Goal: Task Accomplishment & Management: Complete application form

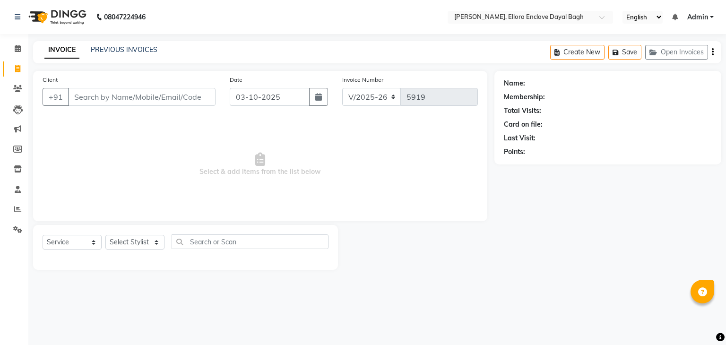
select select "6880"
select select "service"
click at [123, 242] on select "Select Stylist AMAN DANISH SALMANI [PERSON_NAME] kakul KAVITA [PERSON_NAME] [PE…" at bounding box center [134, 242] width 59 height 15
select select "58738"
click at [105, 235] on select "Select Stylist AMAN DANISH SALMANI [PERSON_NAME] kakul KAVITA [PERSON_NAME] [PE…" at bounding box center [134, 242] width 59 height 15
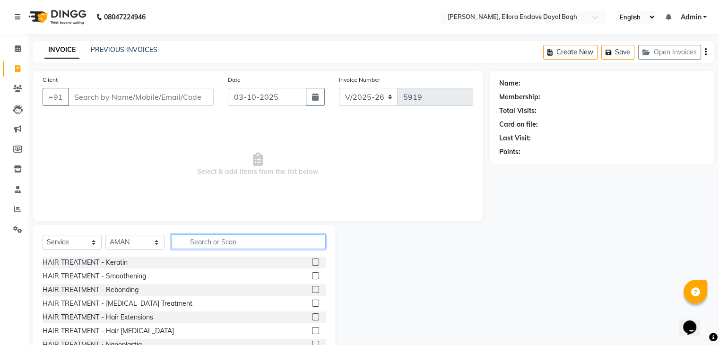
click at [213, 241] on input "text" at bounding box center [249, 241] width 154 height 15
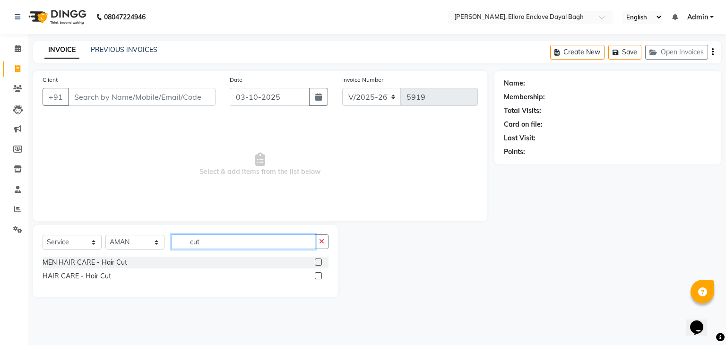
type input "cut"
click at [318, 276] on label at bounding box center [318, 275] width 7 height 7
click at [318, 276] on input "checkbox" at bounding box center [318, 276] width 6 height 6
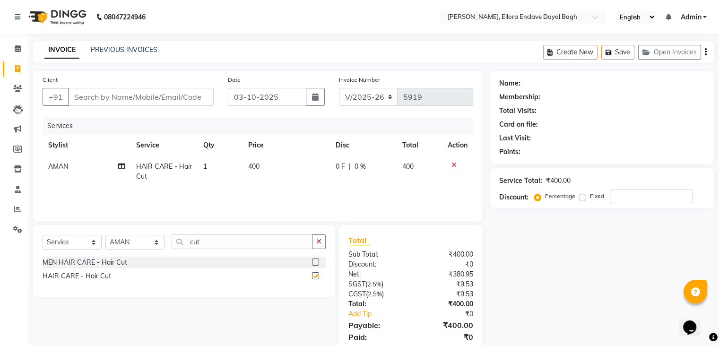
checkbox input "false"
click at [189, 93] on input "Client" at bounding box center [141, 97] width 146 height 18
click at [156, 249] on select "Select Stylist AMAN DANISH SALMANI [PERSON_NAME] kakul KAVITA [PERSON_NAME] [PE…" at bounding box center [134, 242] width 59 height 15
select select "53887"
click at [105, 235] on select "Select Stylist AMAN DANISH SALMANI [PERSON_NAME] kakul KAVITA [PERSON_NAME] [PE…" at bounding box center [134, 242] width 59 height 15
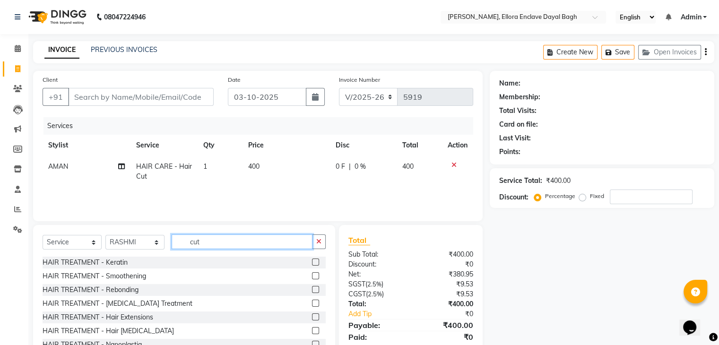
click at [225, 246] on input "cut" at bounding box center [242, 241] width 141 height 15
type input "c"
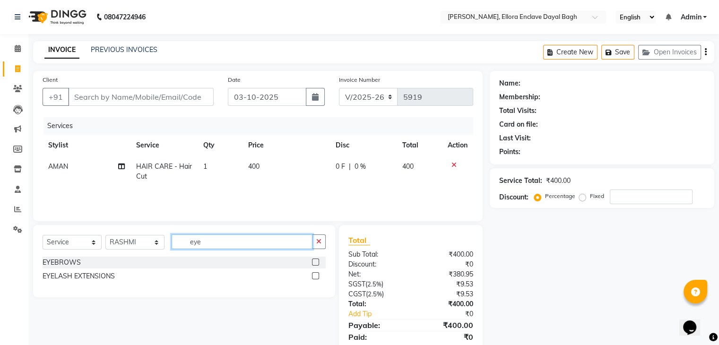
type input "eye"
click at [312, 261] on label at bounding box center [315, 262] width 7 height 7
click at [312, 261] on input "checkbox" at bounding box center [315, 262] width 6 height 6
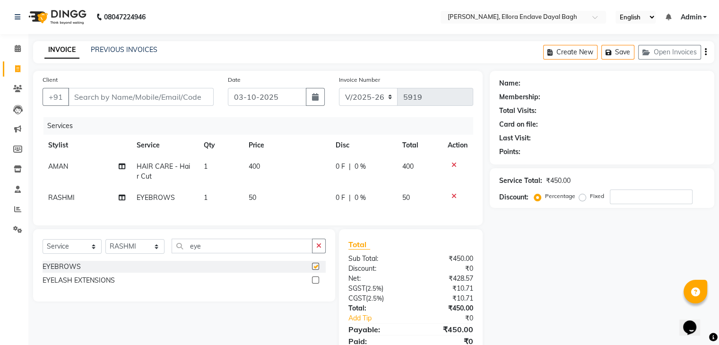
checkbox input "false"
click at [169, 89] on input "Client" at bounding box center [141, 97] width 146 height 18
click at [176, 97] on input "Client" at bounding box center [141, 97] width 146 height 18
click at [236, 250] on input "eye" at bounding box center [242, 246] width 141 height 15
type input "e"
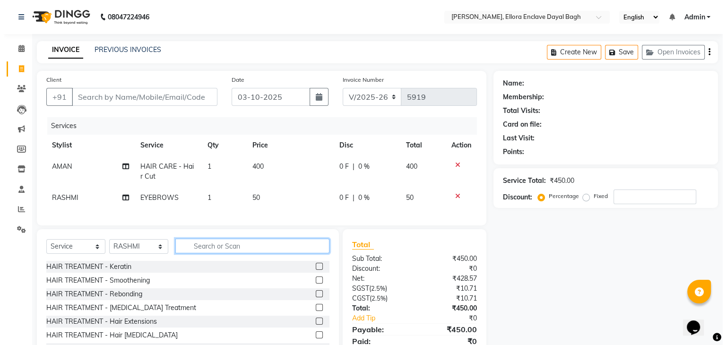
scroll to position [45, 0]
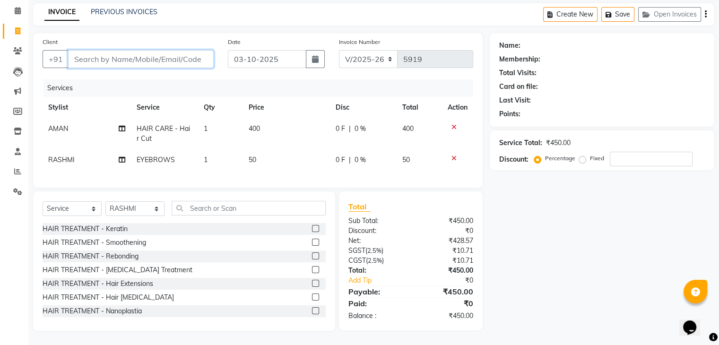
click at [190, 52] on input "Client" at bounding box center [141, 59] width 146 height 18
click at [183, 50] on input "Client" at bounding box center [141, 59] width 146 height 18
click at [186, 57] on input "Client" at bounding box center [141, 59] width 146 height 18
click at [192, 51] on input "Client" at bounding box center [141, 59] width 146 height 18
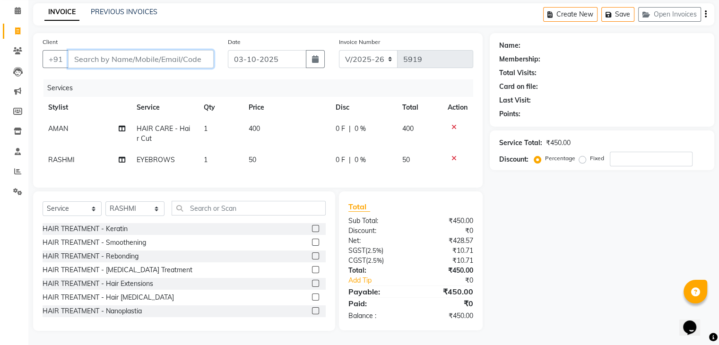
click at [178, 55] on input "Client" at bounding box center [141, 59] width 146 height 18
type input "9"
type input "0"
type input "9927340191"
click at [207, 56] on button "Add Client" at bounding box center [189, 59] width 49 height 18
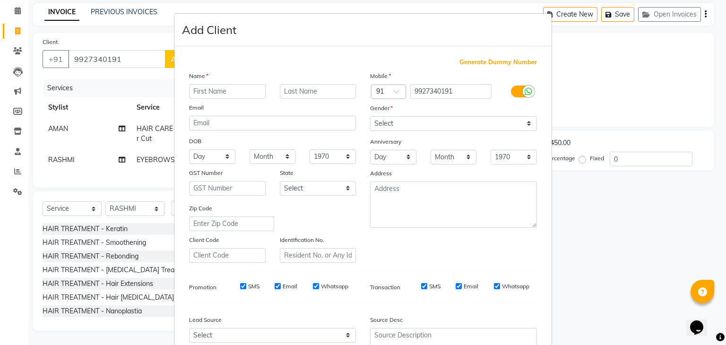
click at [241, 97] on input "text" at bounding box center [227, 91] width 77 height 15
type input "aradya"
click at [416, 120] on select "Select [DEMOGRAPHIC_DATA] [DEMOGRAPHIC_DATA] Other Prefer Not To Say" at bounding box center [453, 123] width 167 height 15
select select "[DEMOGRAPHIC_DATA]"
click at [370, 117] on select "Select [DEMOGRAPHIC_DATA] [DEMOGRAPHIC_DATA] Other Prefer Not To Say" at bounding box center [453, 123] width 167 height 15
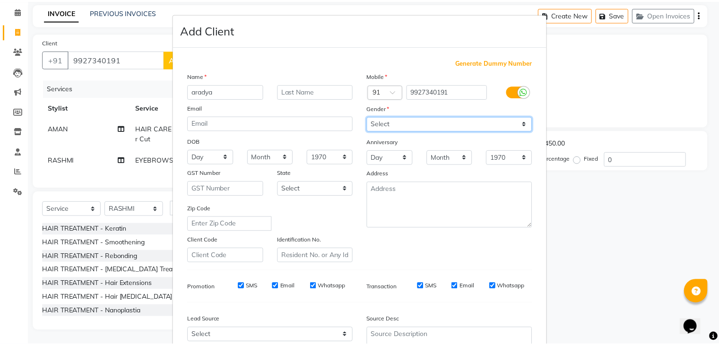
scroll to position [96, 0]
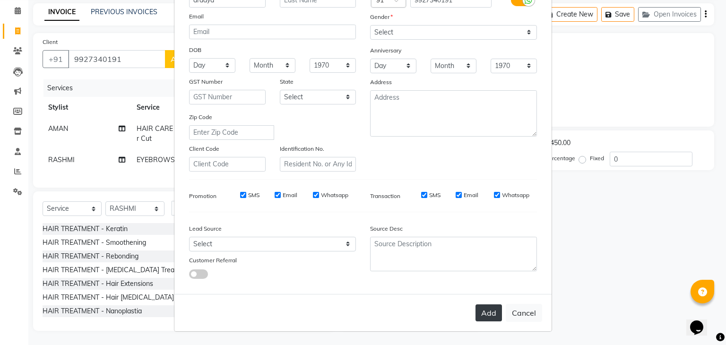
click at [488, 310] on button "Add" at bounding box center [488, 312] width 26 height 17
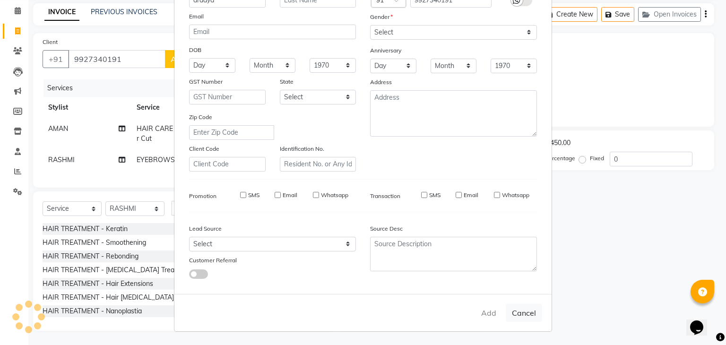
select select
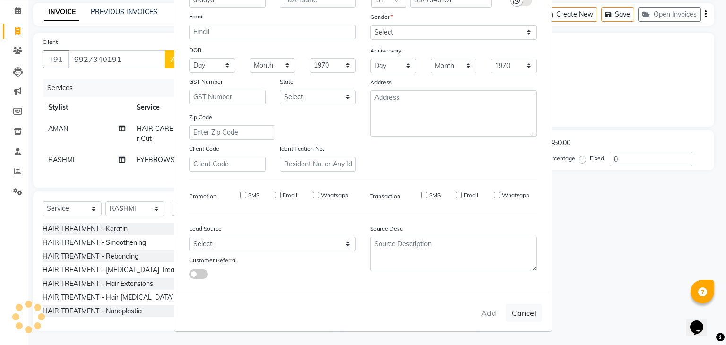
select select
checkbox input "false"
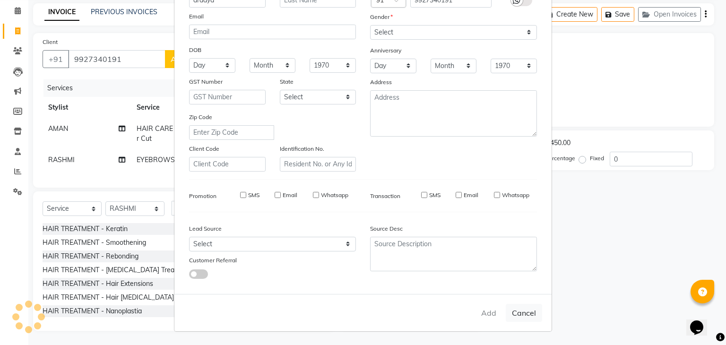
checkbox input "false"
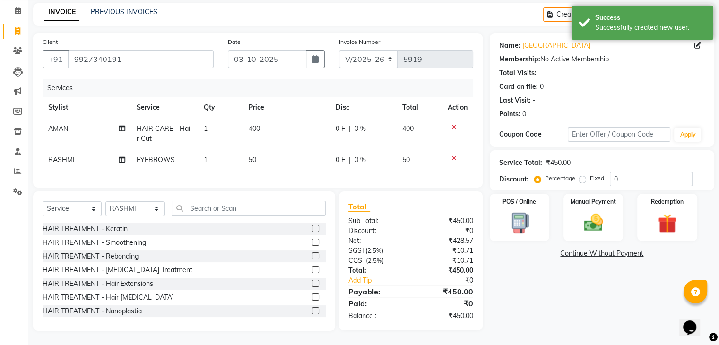
click at [574, 279] on div "Name: Aradya Membership: No Active Membership Total Visits: Card on file: 0 Las…" at bounding box center [606, 182] width 232 height 298
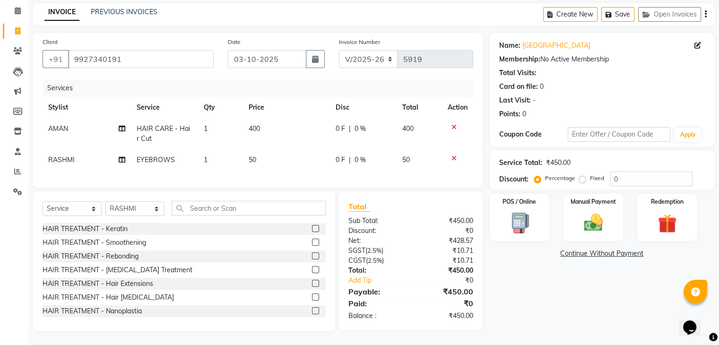
click at [521, 291] on div "Name: Aradya Membership: No Active Membership Total Visits: Card on file: 0 Las…" at bounding box center [606, 182] width 232 height 298
click at [610, 207] on div "Manual Payment" at bounding box center [593, 217] width 62 height 49
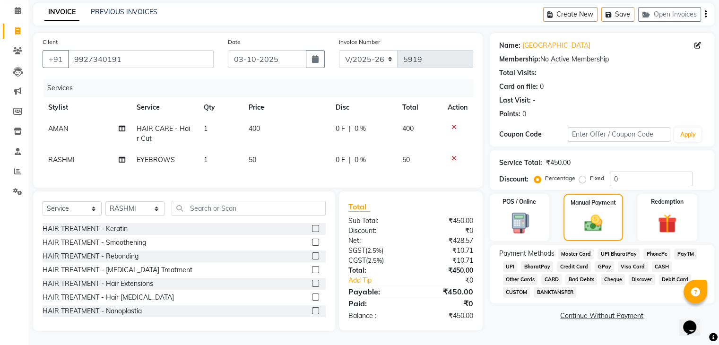
click at [656, 261] on span "CASH" at bounding box center [662, 266] width 20 height 11
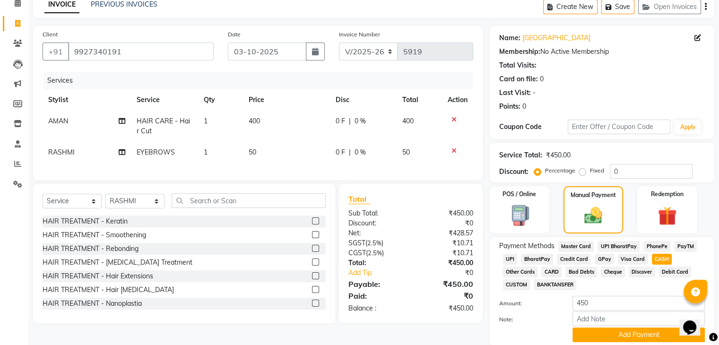
scroll to position [81, 0]
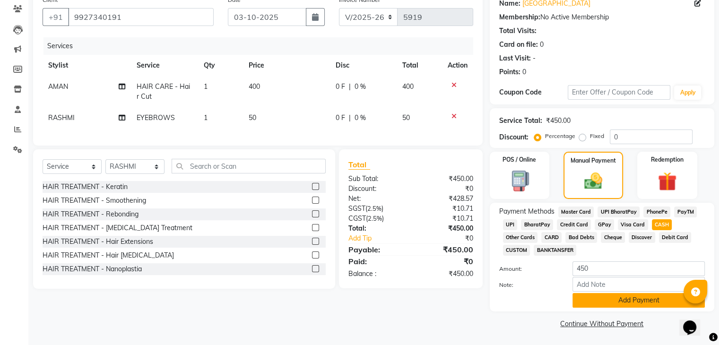
click at [633, 294] on button "Add Payment" at bounding box center [638, 300] width 132 height 15
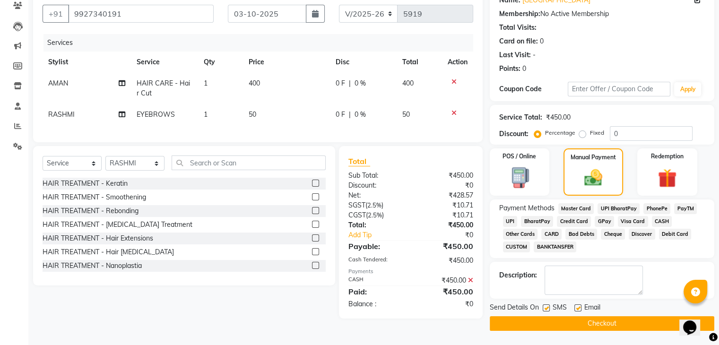
click at [577, 305] on label at bounding box center [577, 307] width 7 height 7
click at [577, 305] on input "checkbox" at bounding box center [577, 308] width 6 height 6
checkbox input "false"
click at [546, 309] on label at bounding box center [546, 307] width 7 height 7
click at [546, 309] on input "checkbox" at bounding box center [546, 308] width 6 height 6
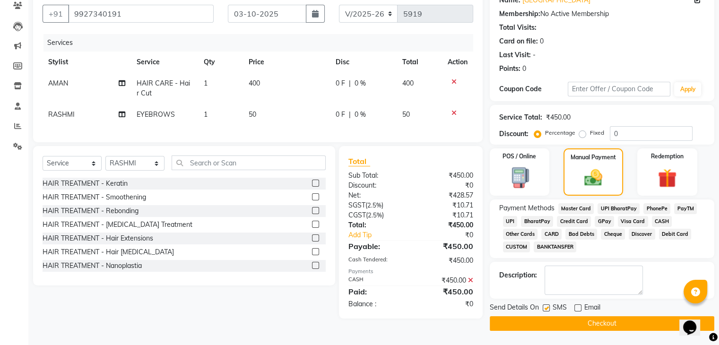
checkbox input "false"
click at [547, 323] on button "Checkout" at bounding box center [602, 323] width 224 height 15
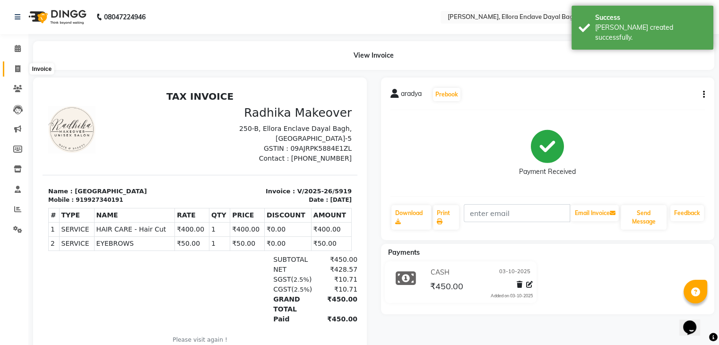
click at [17, 70] on icon at bounding box center [17, 68] width 5 height 7
select select "service"
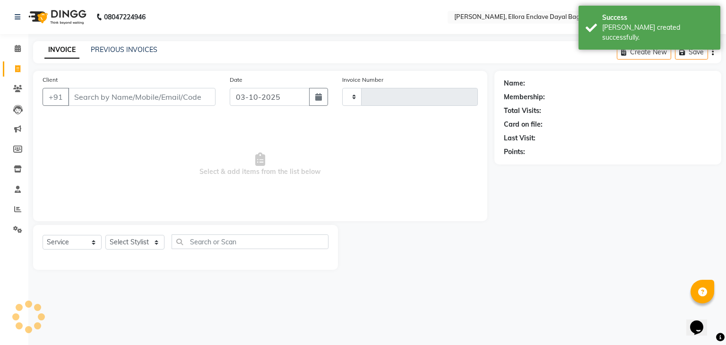
type input "5920"
select select "6880"
click at [110, 95] on input "Client" at bounding box center [141, 97] width 147 height 18
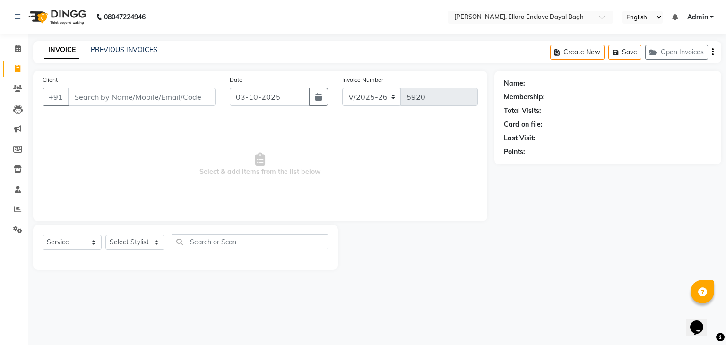
click at [155, 251] on div "Select Service Product Membership Package Voucher Prepaid Gift Card Select Styl…" at bounding box center [186, 245] width 286 height 22
click at [154, 249] on select "Select Stylist AMAN DANISH SALMANI [PERSON_NAME] kakul KAVITA [PERSON_NAME] [PE…" at bounding box center [134, 242] width 59 height 15
select select "53877"
click at [105, 235] on select "Select Stylist AMAN DANISH SALMANI [PERSON_NAME] kakul KAVITA [PERSON_NAME] [PE…" at bounding box center [134, 242] width 59 height 15
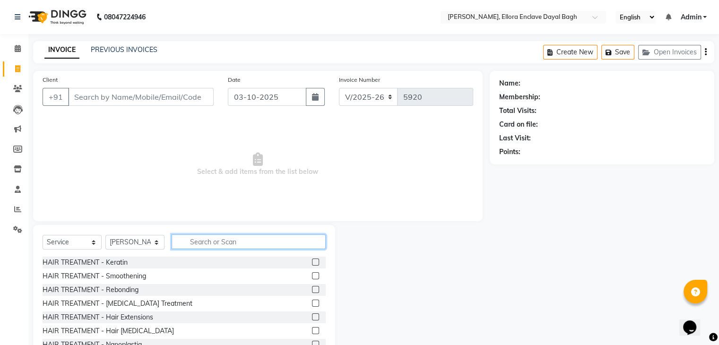
click at [218, 245] on input "text" at bounding box center [249, 241] width 154 height 15
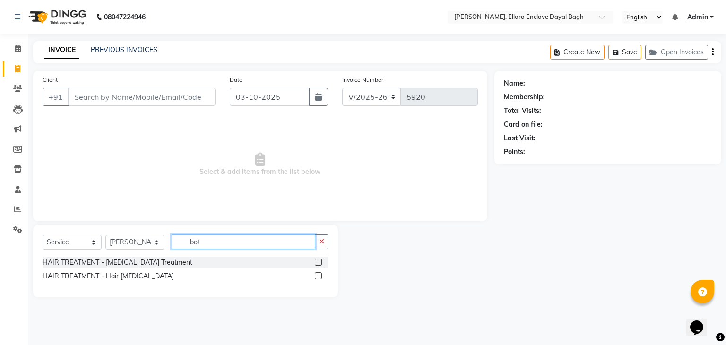
type input "bot"
click at [319, 261] on label at bounding box center [318, 262] width 7 height 7
click at [319, 261] on input "checkbox" at bounding box center [318, 262] width 6 height 6
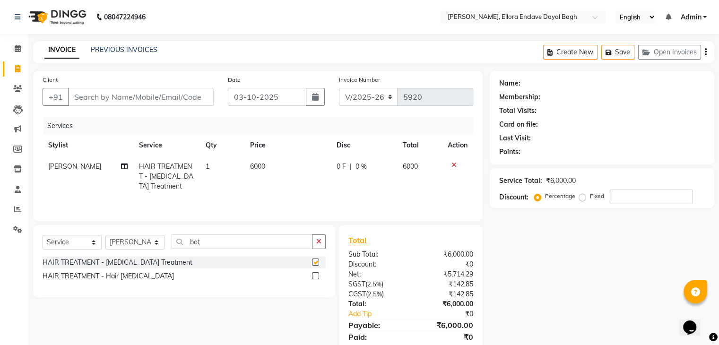
checkbox input "false"
click at [291, 168] on td "6000" at bounding box center [287, 176] width 86 height 41
select select "53877"
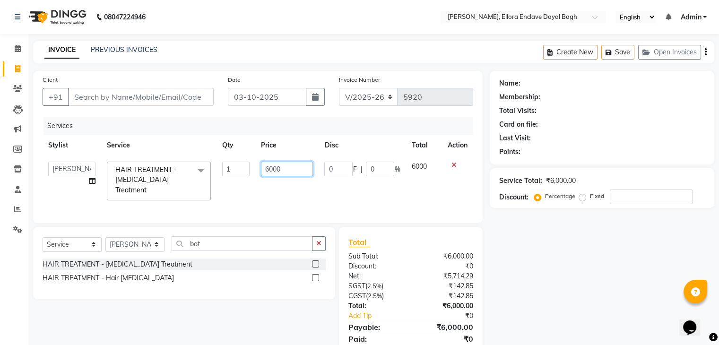
click at [291, 168] on input "6000" at bounding box center [287, 169] width 52 height 15
type input "6"
type input "5000"
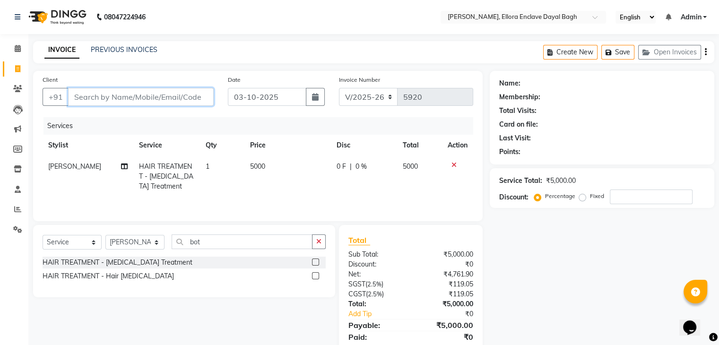
click at [199, 97] on input "Client" at bounding box center [141, 97] width 146 height 18
click at [190, 93] on input "Client" at bounding box center [141, 97] width 146 height 18
click at [190, 95] on input "Client" at bounding box center [141, 97] width 146 height 18
click at [187, 94] on input "Client" at bounding box center [141, 97] width 146 height 18
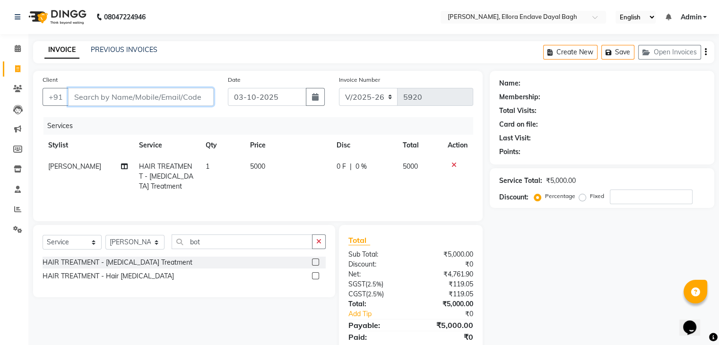
click at [187, 94] on input "Client" at bounding box center [141, 97] width 146 height 18
click at [186, 86] on div "Client +91" at bounding box center [127, 94] width 185 height 39
click at [201, 100] on input "Client" at bounding box center [141, 97] width 146 height 18
type input "9"
type input "0"
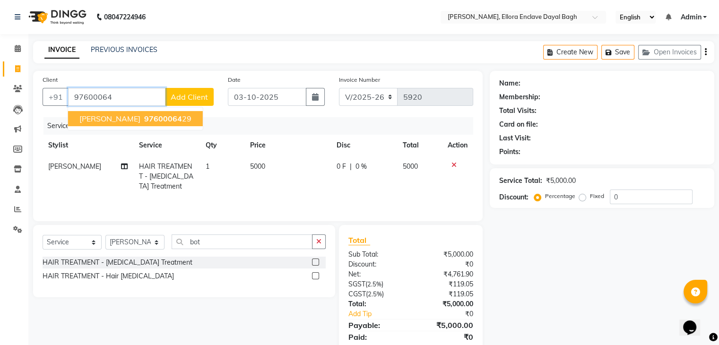
click at [193, 118] on button "[PERSON_NAME] 97600064 29" at bounding box center [135, 118] width 135 height 15
type input "9760006429"
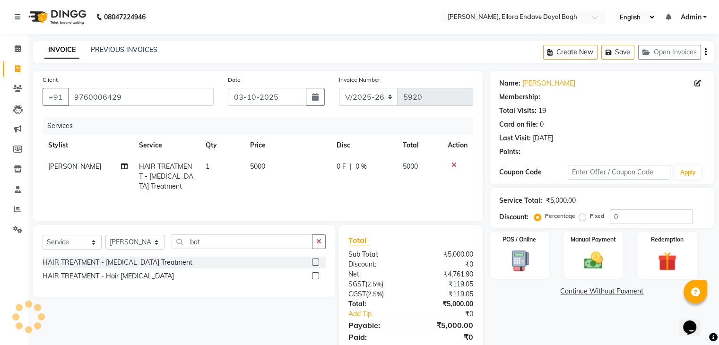
scroll to position [34, 0]
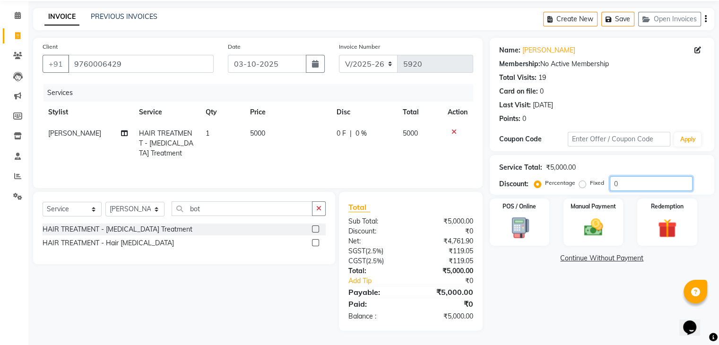
click at [618, 181] on input "0" at bounding box center [651, 183] width 83 height 15
click at [157, 214] on select "Select Stylist AMAN DANISH SALMANI [PERSON_NAME] kakul KAVITA [PERSON_NAME] [PE…" at bounding box center [134, 209] width 59 height 15
select select "53881"
click at [105, 202] on select "Select Stylist AMAN DANISH SALMANI [PERSON_NAME] kakul KAVITA [PERSON_NAME] [PE…" at bounding box center [134, 209] width 59 height 15
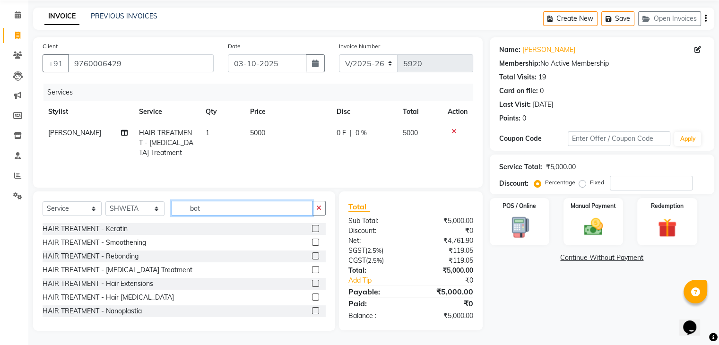
click at [222, 212] on input "bot" at bounding box center [242, 208] width 141 height 15
type input "b"
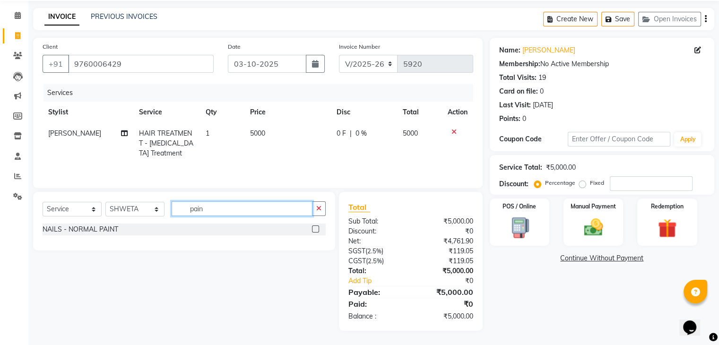
type input "pain"
click at [318, 229] on label at bounding box center [315, 228] width 7 height 7
click at [318, 229] on input "checkbox" at bounding box center [315, 229] width 6 height 6
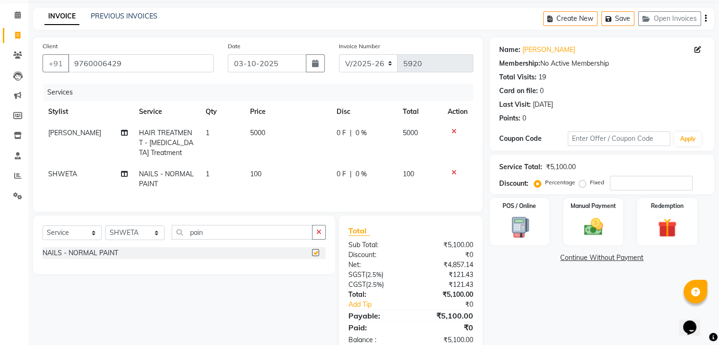
checkbox input "false"
click at [632, 180] on input "number" at bounding box center [651, 183] width 83 height 15
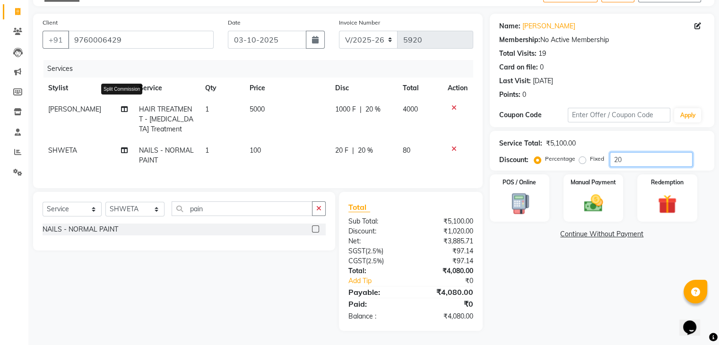
type input "20"
click at [124, 106] on icon at bounding box center [124, 109] width 7 height 7
select select "53877"
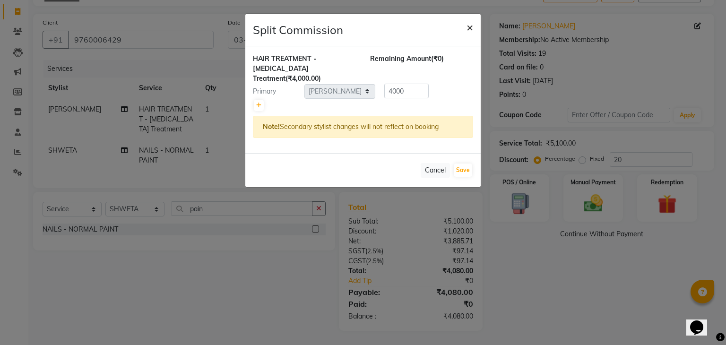
click at [469, 26] on span "×" at bounding box center [469, 27] width 7 height 14
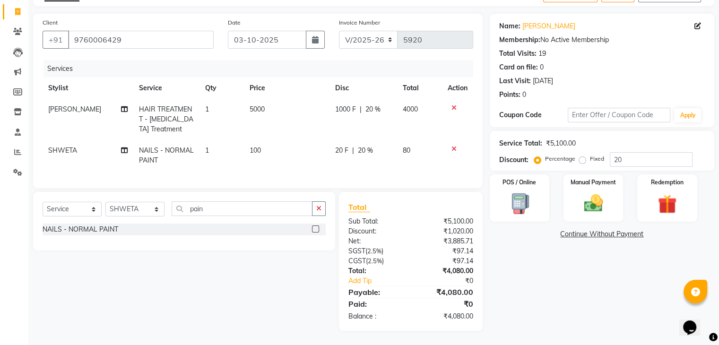
click at [67, 105] on span "[PERSON_NAME]" at bounding box center [74, 109] width 53 height 9
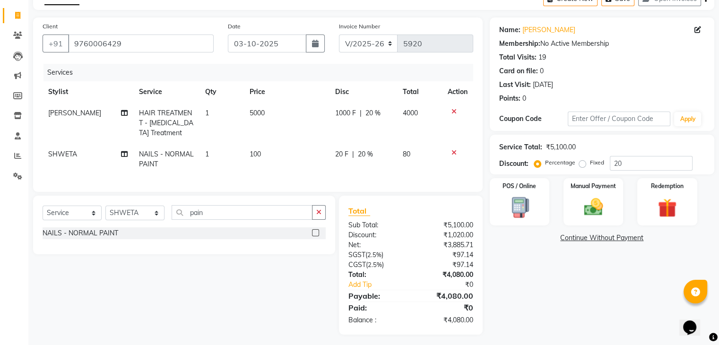
select select "53877"
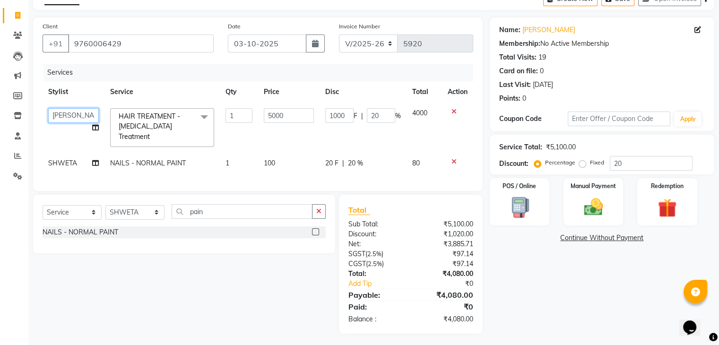
click at [75, 117] on select "[PERSON_NAME] [PERSON_NAME] [PERSON_NAME] kakul KAVITA [PERSON_NAME] [PERSON_NA…" at bounding box center [73, 115] width 51 height 15
select select "53882"
click at [96, 129] on icon at bounding box center [95, 127] width 7 height 7
select select "53882"
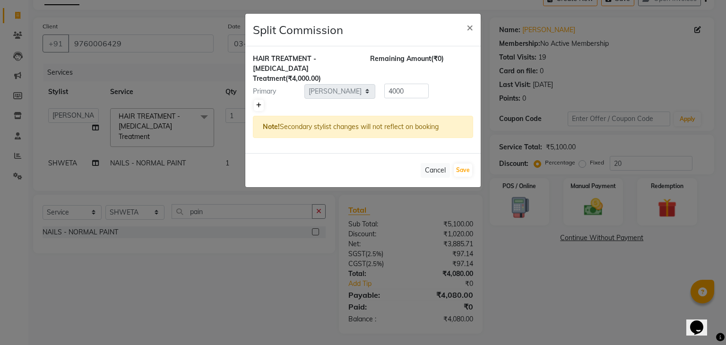
click at [261, 103] on icon at bounding box center [258, 106] width 5 height 6
type input "2000"
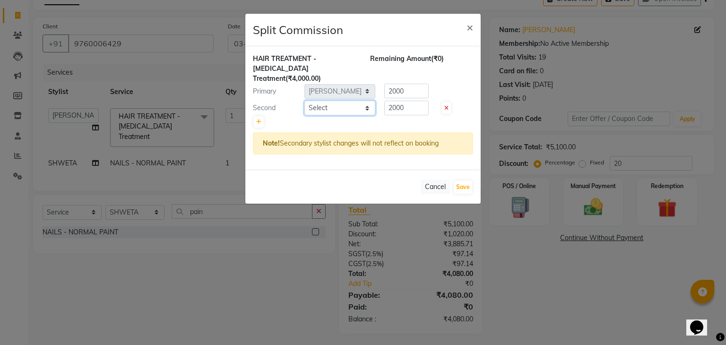
click at [324, 101] on select "Select AMAN DANISH SALMANI [PERSON_NAME] kakul KAVITA [PERSON_NAME] [PERSON_NAM…" at bounding box center [339, 108] width 71 height 15
select select "53888"
click at [304, 101] on select "Select AMAN DANISH SALMANI [PERSON_NAME] kakul KAVITA [PERSON_NAME] [PERSON_NAM…" at bounding box center [339, 108] width 71 height 15
click at [259, 119] on icon at bounding box center [258, 122] width 5 height 6
type input "1333.33"
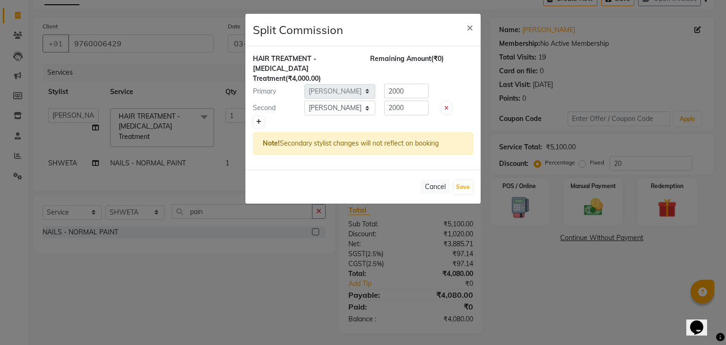
type input "1333.33"
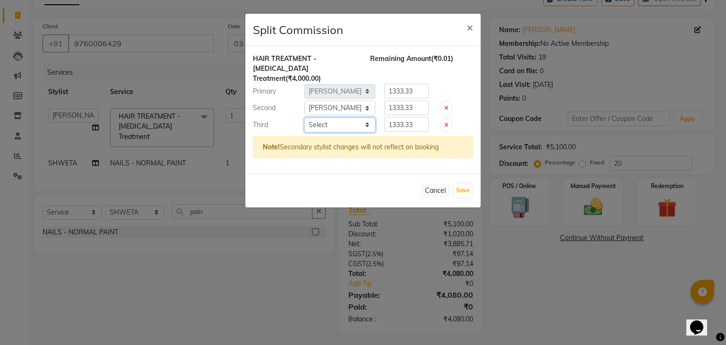
click at [339, 118] on select "Select AMAN DANISH SALMANI [PERSON_NAME] kakul KAVITA [PERSON_NAME] [PERSON_NAM…" at bounding box center [339, 125] width 71 height 15
select select "53881"
click at [304, 118] on select "Select AMAN DANISH SALMANI [PERSON_NAME] kakul KAVITA [PERSON_NAME] [PERSON_NAM…" at bounding box center [339, 125] width 71 height 15
click at [463, 184] on button "Save" at bounding box center [463, 190] width 18 height 13
select select "Select"
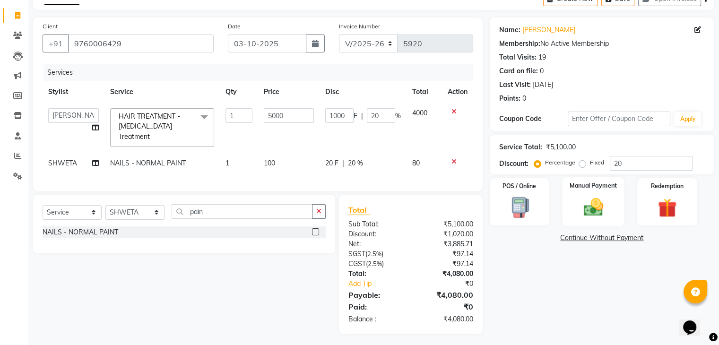
click at [611, 213] on div "Manual Payment" at bounding box center [593, 201] width 62 height 49
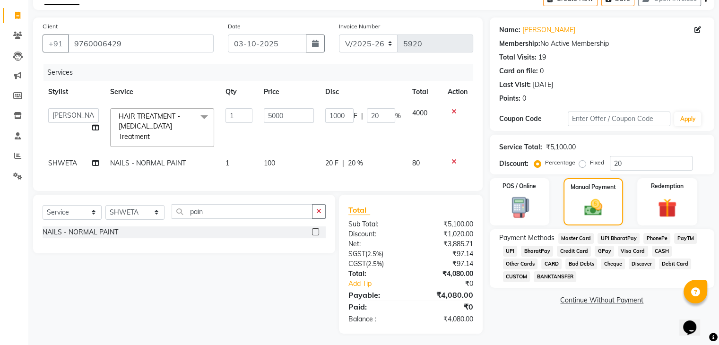
click at [509, 248] on span "UPI" at bounding box center [510, 251] width 15 height 11
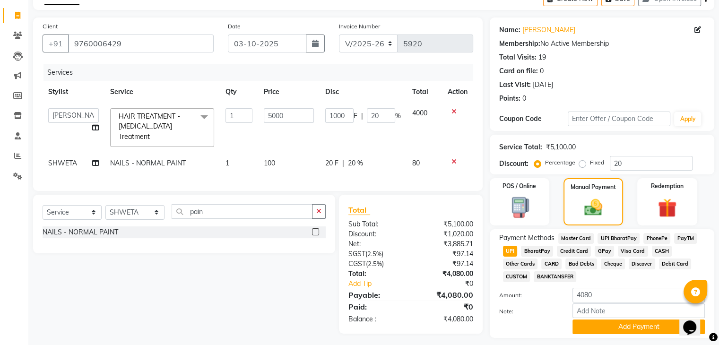
scroll to position [81, 0]
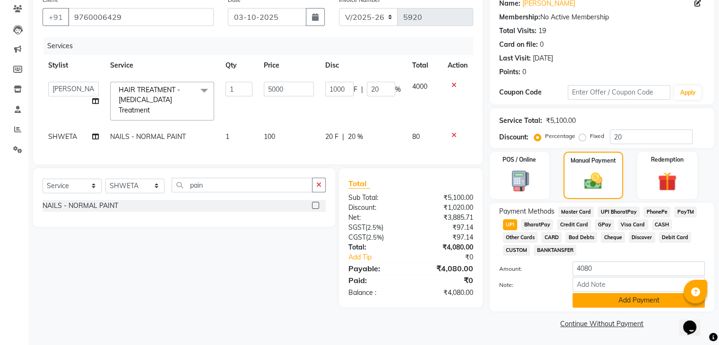
click at [593, 301] on button "Add Payment" at bounding box center [638, 300] width 132 height 15
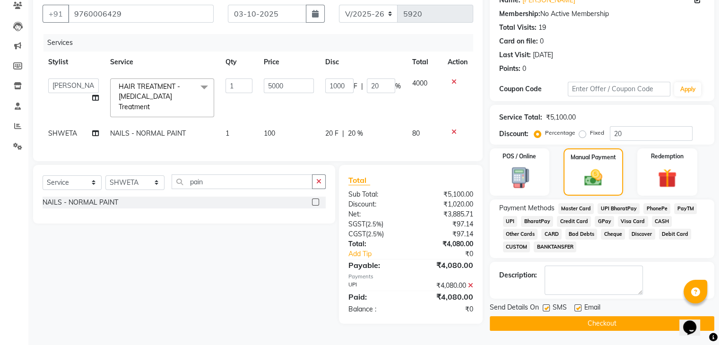
click at [576, 304] on label at bounding box center [577, 307] width 7 height 7
click at [576, 305] on input "checkbox" at bounding box center [577, 308] width 6 height 6
checkbox input "false"
click at [544, 307] on label at bounding box center [546, 307] width 7 height 7
click at [544, 307] on input "checkbox" at bounding box center [546, 308] width 6 height 6
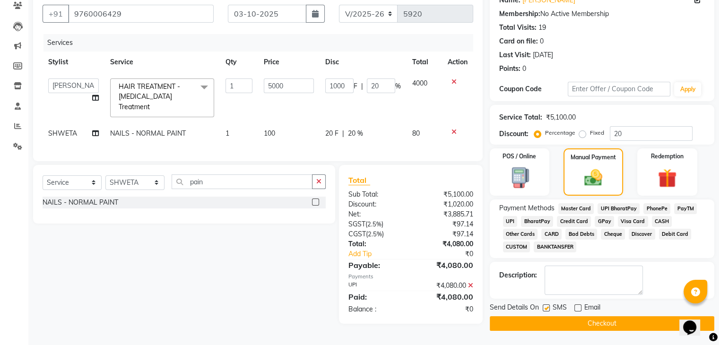
checkbox input "false"
click at [548, 325] on button "Checkout" at bounding box center [602, 323] width 224 height 15
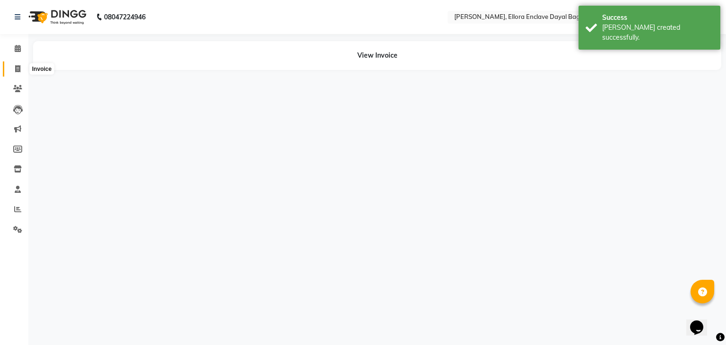
select select "53882"
select select "53888"
select select "53881"
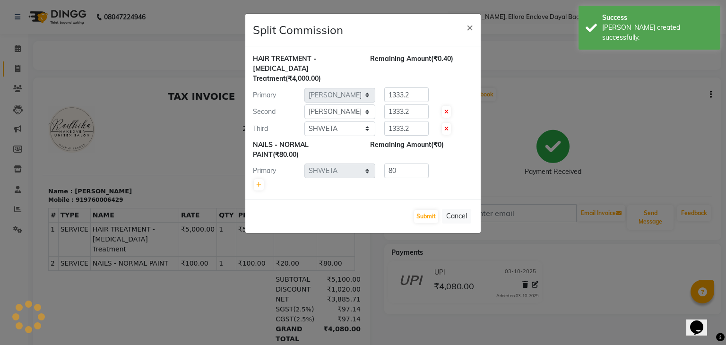
click at [13, 67] on ngb-modal-window "Split Commission × HAIR TREATMENT - [MEDICAL_DATA] Treatment (₹4,000.00) Remain…" at bounding box center [363, 172] width 726 height 345
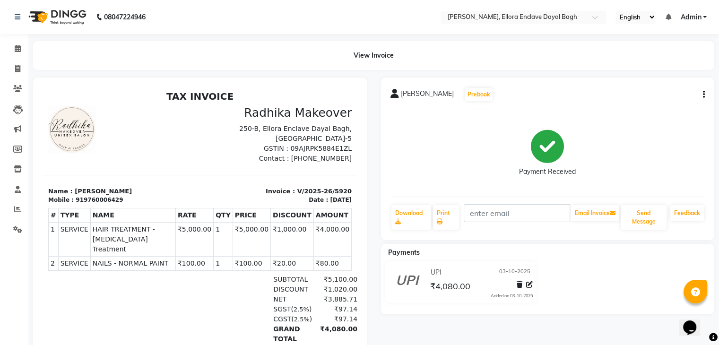
click at [705, 93] on div "[PERSON_NAME] Prebook Payment Received Download Print Email Invoice Send Messag…" at bounding box center [548, 159] width 334 height 163
click at [702, 96] on button "button" at bounding box center [702, 95] width 6 height 10
click at [648, 69] on div "Cancel Invoice" at bounding box center [656, 71] width 65 height 12
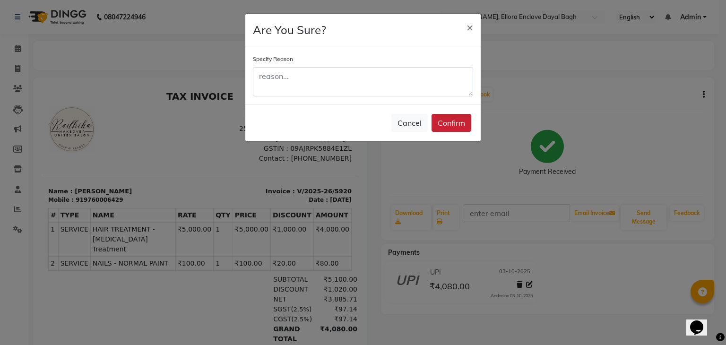
click at [453, 121] on button "Confirm" at bounding box center [451, 123] width 40 height 18
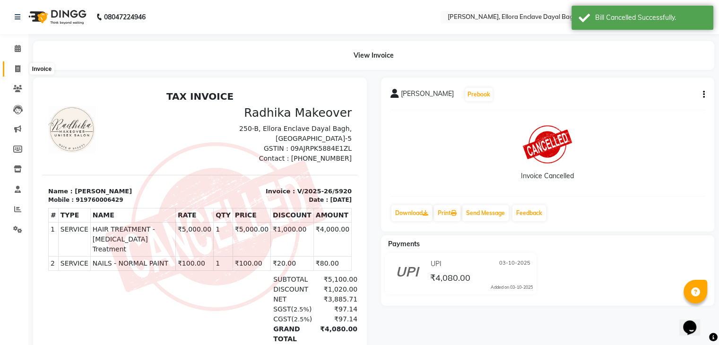
click at [11, 67] on span at bounding box center [17, 69] width 17 height 11
select select "service"
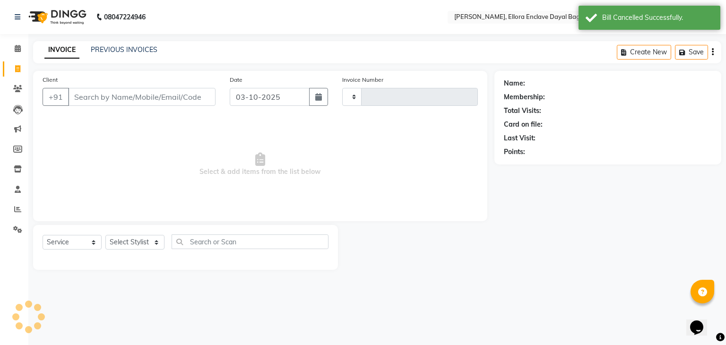
type input "5921"
select select "6880"
click at [102, 100] on input "Client" at bounding box center [141, 97] width 147 height 18
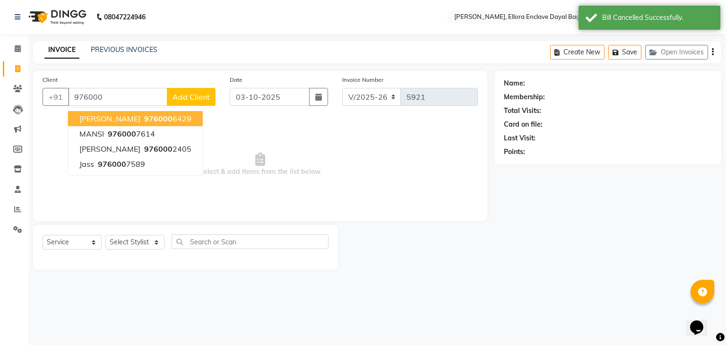
click at [124, 120] on span "[PERSON_NAME]" at bounding box center [109, 118] width 61 height 9
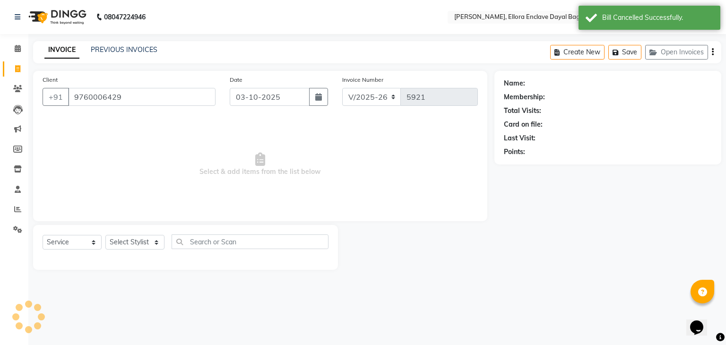
type input "9760006429"
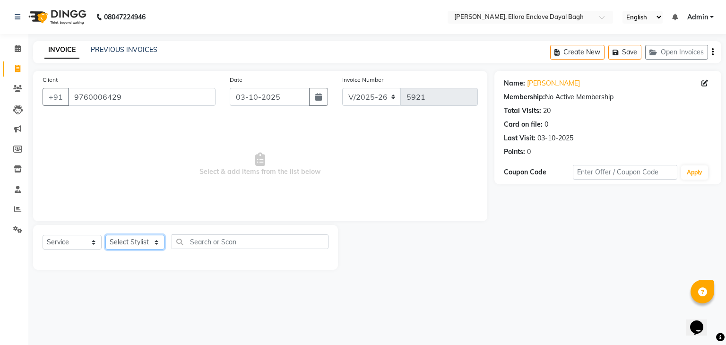
click at [152, 243] on select "Select Stylist AMAN DANISH SALMANI [PERSON_NAME] kakul KAVITA [PERSON_NAME] [PE…" at bounding box center [134, 242] width 59 height 15
select select "53882"
click at [105, 235] on select "Select Stylist AMAN DANISH SALMANI [PERSON_NAME] kakul KAVITA [PERSON_NAME] [PE…" at bounding box center [134, 242] width 59 height 15
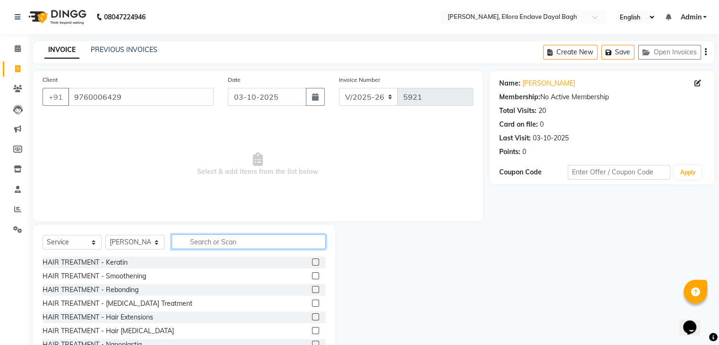
click at [220, 241] on input "text" at bounding box center [249, 241] width 154 height 15
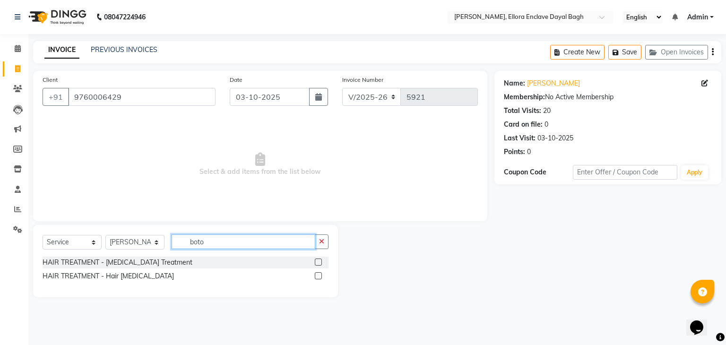
type input "boto"
click at [318, 262] on label at bounding box center [318, 262] width 7 height 7
click at [318, 262] on input "checkbox" at bounding box center [318, 262] width 6 height 6
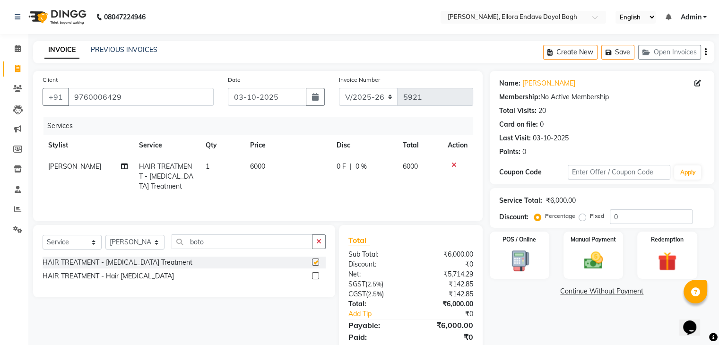
checkbox input "false"
click at [278, 168] on td "6000" at bounding box center [287, 176] width 86 height 41
select select "53882"
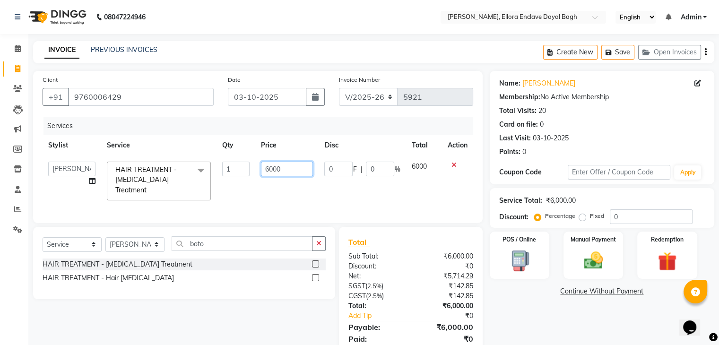
click at [284, 168] on input "6000" at bounding box center [287, 169] width 52 height 15
type input "6"
type input "5000"
click at [131, 246] on select "Select Stylist AMAN DANISH SALMANI [PERSON_NAME] kakul KAVITA [PERSON_NAME] [PE…" at bounding box center [134, 244] width 59 height 15
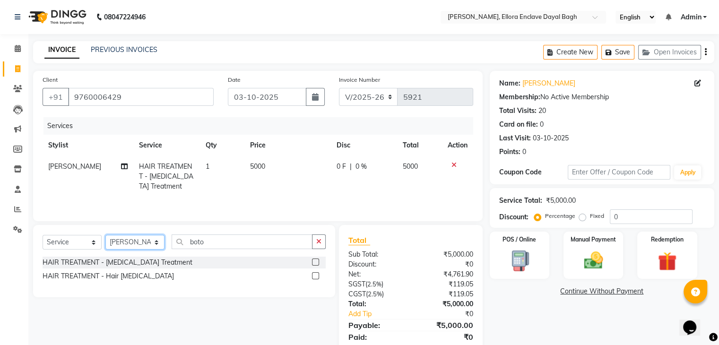
select select "53881"
click at [105, 236] on select "Select Stylist AMAN DANISH SALMANI [PERSON_NAME] kakul KAVITA [PERSON_NAME] [PE…" at bounding box center [134, 242] width 59 height 15
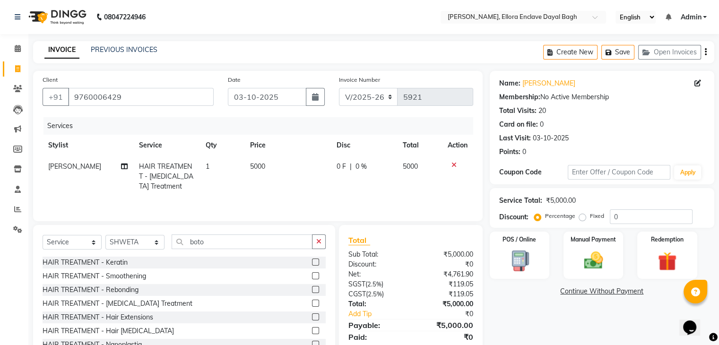
click at [229, 250] on div "Select Service Product Membership Package Voucher Prepaid Gift Card Select Styl…" at bounding box center [184, 245] width 283 height 22
click at [225, 241] on input "boto" at bounding box center [242, 241] width 141 height 15
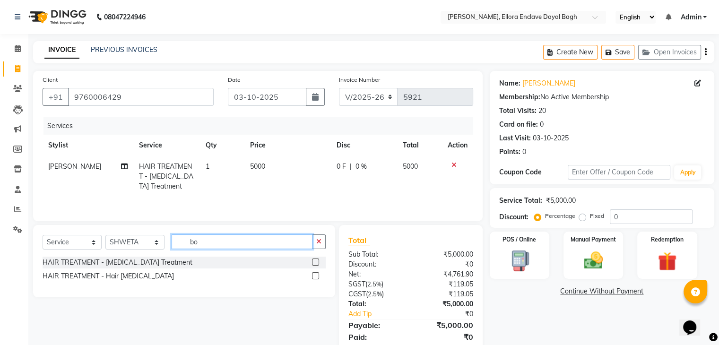
type input "b"
type input "pai"
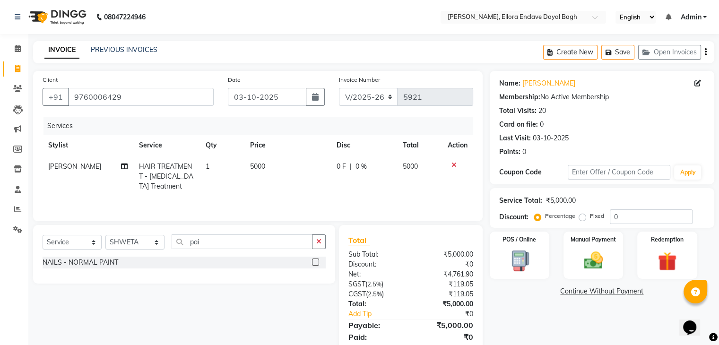
click at [315, 262] on label at bounding box center [315, 262] width 7 height 7
click at [315, 262] on input "checkbox" at bounding box center [315, 262] width 6 height 6
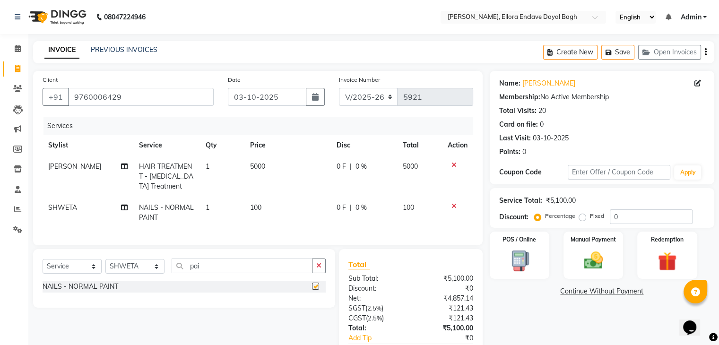
checkbox input "false"
click at [121, 166] on icon at bounding box center [124, 166] width 7 height 7
select select "53882"
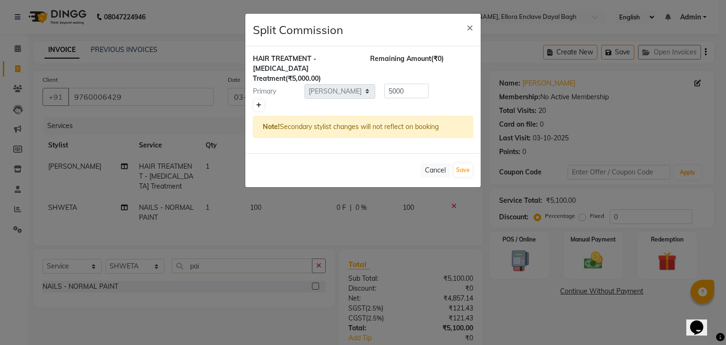
click at [257, 103] on icon at bounding box center [258, 106] width 5 height 6
type input "2500"
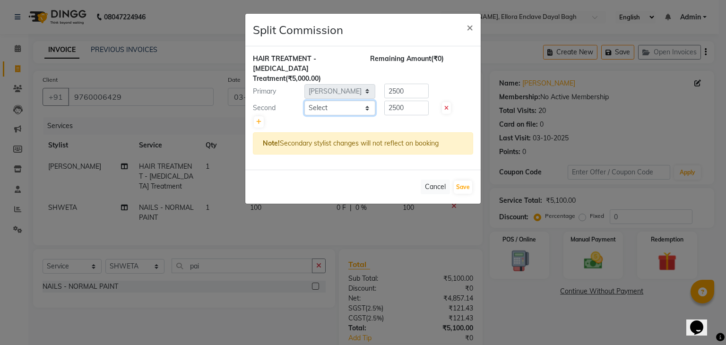
click at [345, 101] on select "Select AMAN DANISH SALMANI [PERSON_NAME] kakul KAVITA [PERSON_NAME] [PERSON_NAM…" at bounding box center [339, 108] width 71 height 15
select select "53888"
click at [304, 101] on select "Select AMAN DANISH SALMANI [PERSON_NAME] kakul KAVITA [PERSON_NAME] [PERSON_NAM…" at bounding box center [339, 108] width 71 height 15
click at [259, 119] on icon at bounding box center [258, 122] width 5 height 6
type input "1666.67"
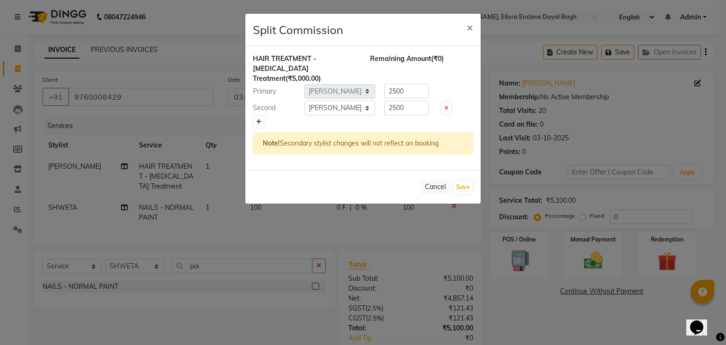
type input "1666.67"
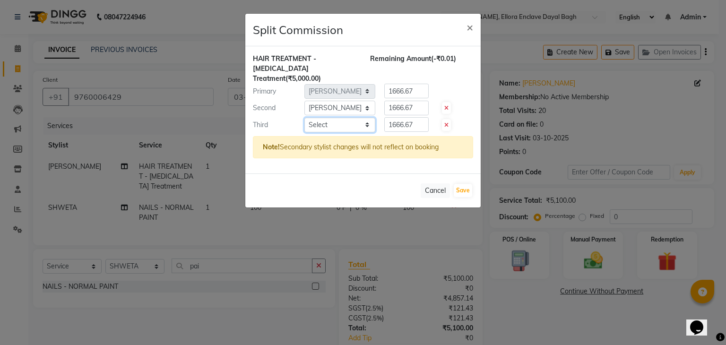
click at [336, 118] on select "Select AMAN DANISH SALMANI [PERSON_NAME] kakul KAVITA [PERSON_NAME] [PERSON_NAM…" at bounding box center [339, 125] width 71 height 15
select select "53881"
click at [304, 118] on select "Select AMAN DANISH SALMANI [PERSON_NAME] kakul KAVITA [PERSON_NAME] [PERSON_NAM…" at bounding box center [339, 125] width 71 height 15
click at [463, 184] on button "Save" at bounding box center [463, 190] width 18 height 13
select select "Select"
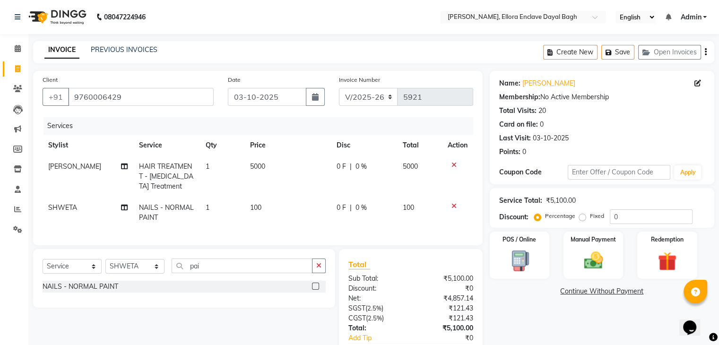
scroll to position [65, 0]
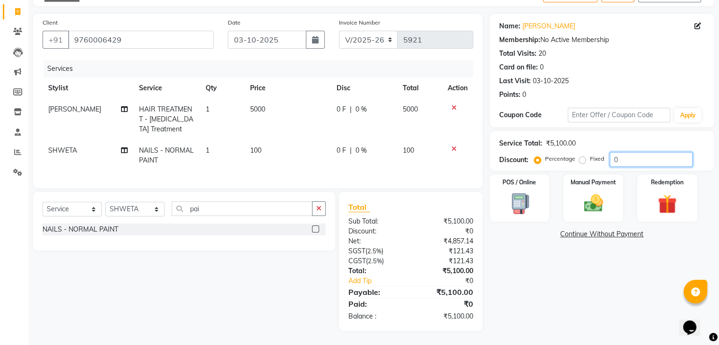
click at [637, 155] on input "0" at bounding box center [651, 159] width 83 height 15
click at [121, 106] on icon at bounding box center [124, 109] width 7 height 7
select select "53882"
select select "53888"
select select "53881"
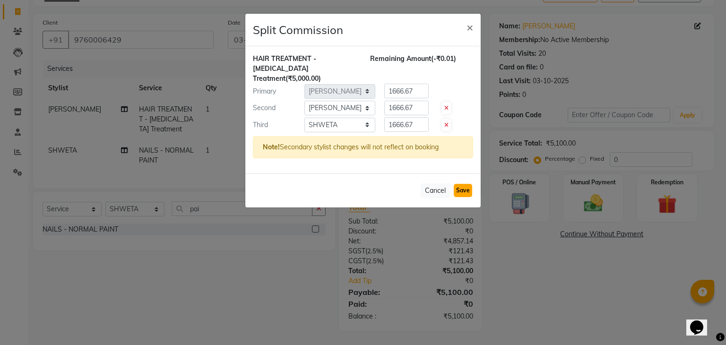
click at [467, 184] on button "Save" at bounding box center [463, 190] width 18 height 13
select select "Select"
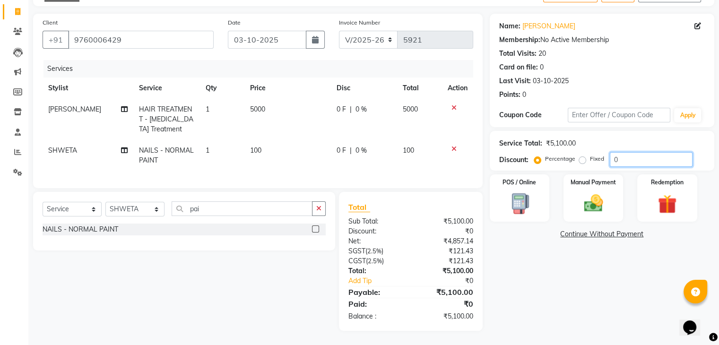
click at [631, 152] on input "0" at bounding box center [651, 159] width 83 height 15
type input "20"
click at [596, 192] on img at bounding box center [593, 203] width 32 height 23
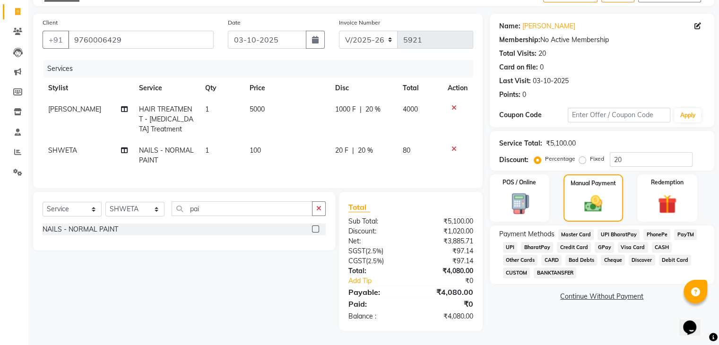
click at [512, 242] on span "UPI" at bounding box center [510, 247] width 15 height 11
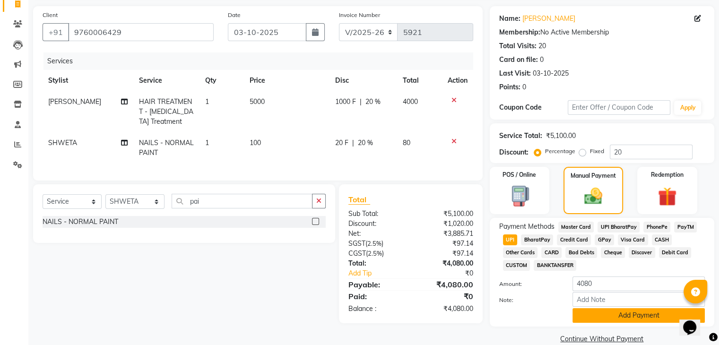
click at [628, 318] on button "Add Payment" at bounding box center [638, 315] width 132 height 15
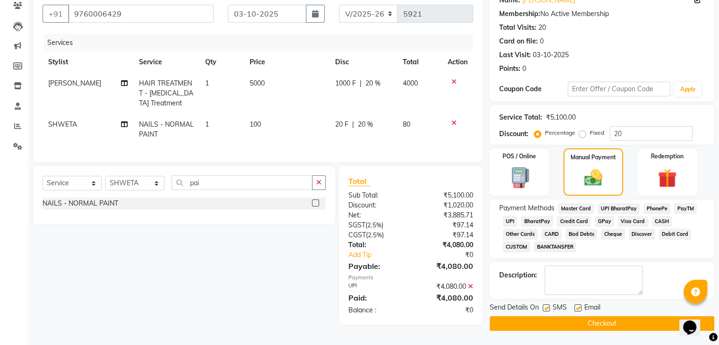
click at [578, 308] on label at bounding box center [577, 307] width 7 height 7
click at [578, 308] on input "checkbox" at bounding box center [577, 308] width 6 height 6
checkbox input "false"
click at [546, 309] on label at bounding box center [546, 307] width 7 height 7
click at [546, 309] on input "checkbox" at bounding box center [546, 308] width 6 height 6
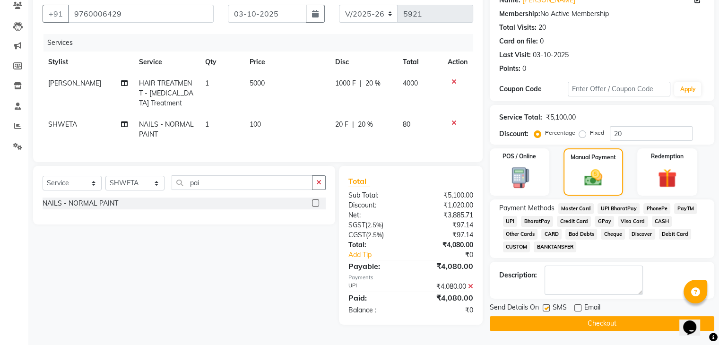
checkbox input "false"
click at [547, 320] on button "Checkout" at bounding box center [602, 323] width 224 height 15
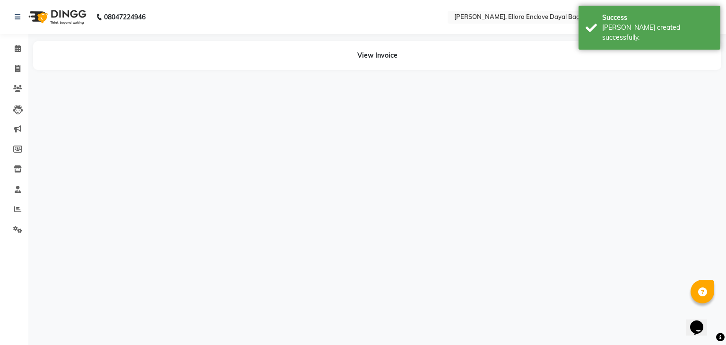
select select "53882"
select select "53888"
select select "53881"
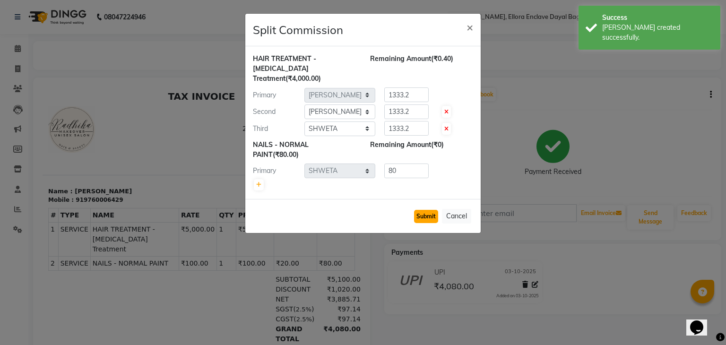
click at [419, 210] on button "Submit" at bounding box center [426, 216] width 24 height 13
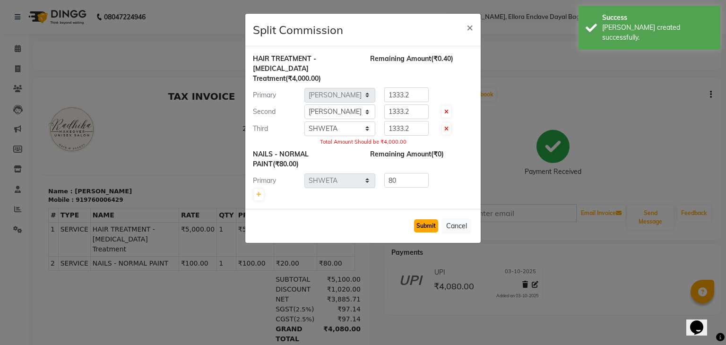
click at [428, 219] on button "Submit" at bounding box center [426, 225] width 24 height 13
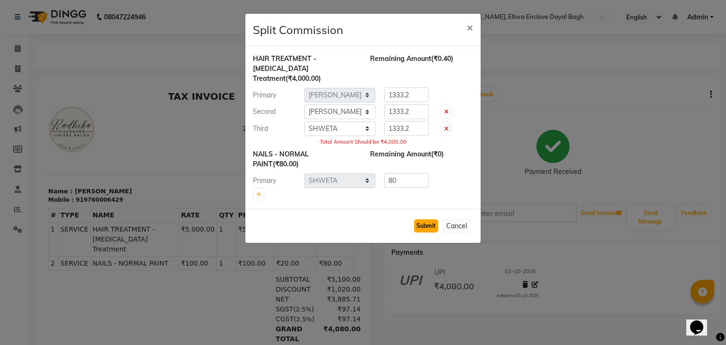
click at [428, 219] on button "Submit" at bounding box center [426, 225] width 24 height 13
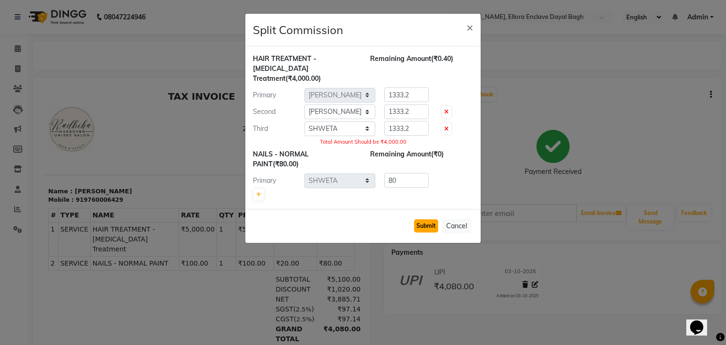
click at [428, 219] on button "Submit" at bounding box center [426, 225] width 24 height 13
click at [416, 87] on input "1333.2" at bounding box center [406, 94] width 44 height 15
type input "1"
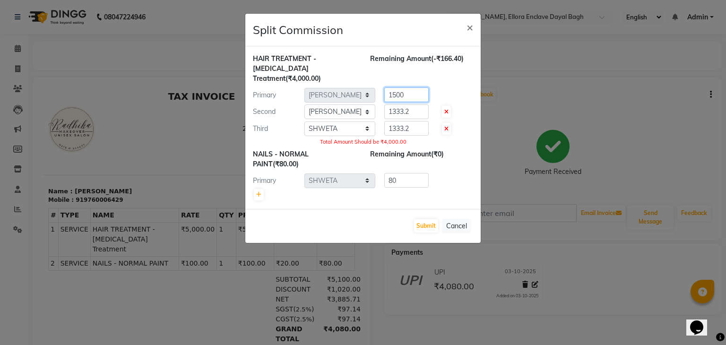
type input "1500"
click at [418, 104] on input "1333.2" at bounding box center [406, 111] width 44 height 15
type input "1"
click at [411, 104] on input "number" at bounding box center [406, 111] width 44 height 15
type input "1500"
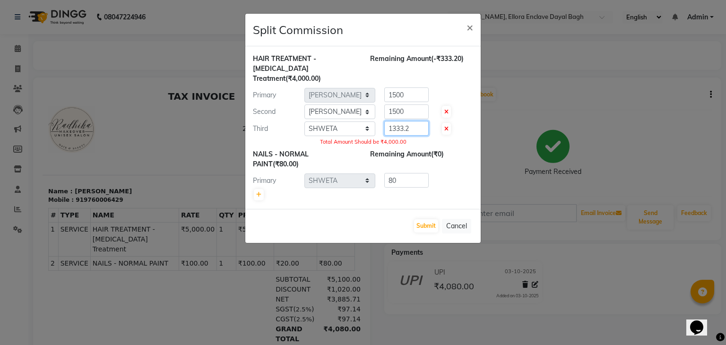
click at [414, 121] on input "1333.2" at bounding box center [406, 128] width 44 height 15
type input "1"
type input "1500"
click at [427, 219] on button "Submit" at bounding box center [426, 225] width 24 height 13
click at [415, 87] on input "1500" at bounding box center [406, 94] width 44 height 15
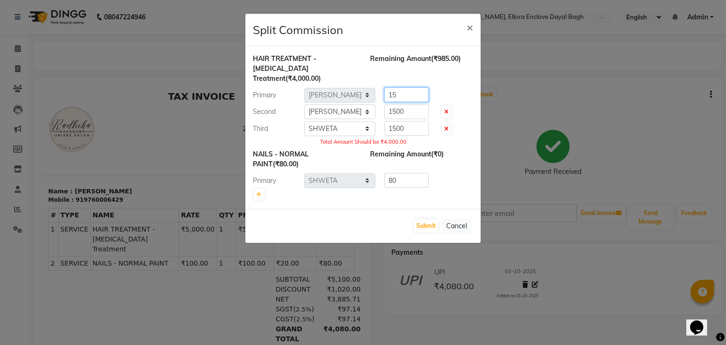
type input "1"
type input "4"
click at [415, 87] on input "number" at bounding box center [406, 94] width 44 height 15
type input "1300"
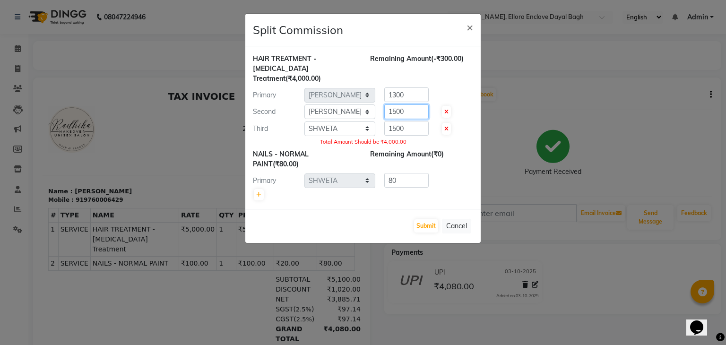
click at [416, 104] on input "1500" at bounding box center [406, 111] width 44 height 15
type input "1"
type input "1300"
click at [412, 121] on input "1500" at bounding box center [406, 128] width 44 height 15
type input "1"
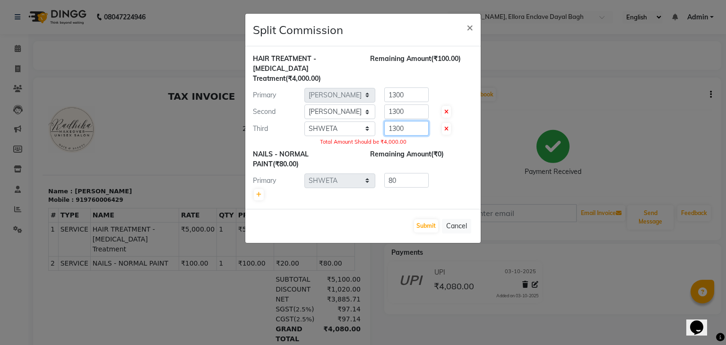
type input "1300"
click at [412, 87] on input "1300" at bounding box center [406, 94] width 44 height 15
type input "1"
type input "4"
type input "1400"
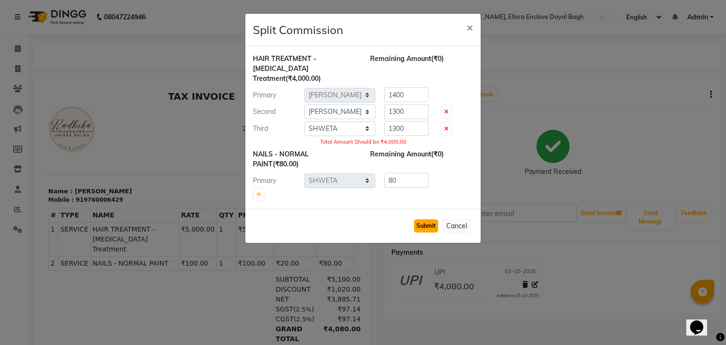
click at [432, 219] on button "Submit" at bounding box center [426, 225] width 24 height 13
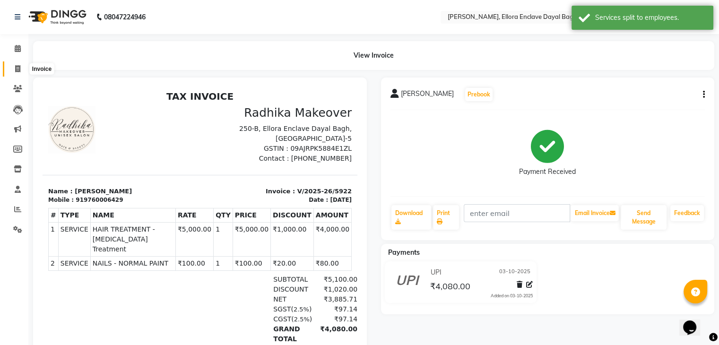
click at [15, 66] on icon at bounding box center [17, 68] width 5 height 7
select select "service"
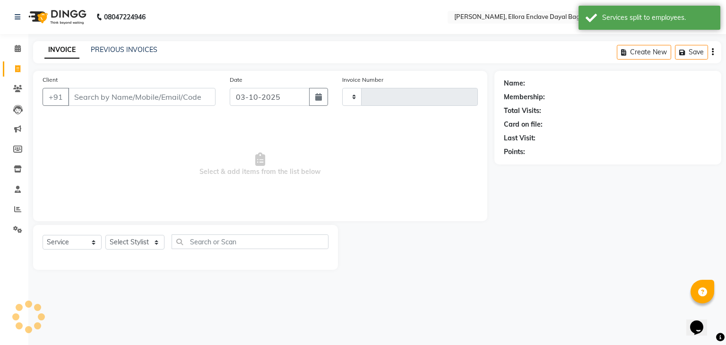
type input "5923"
select select "6880"
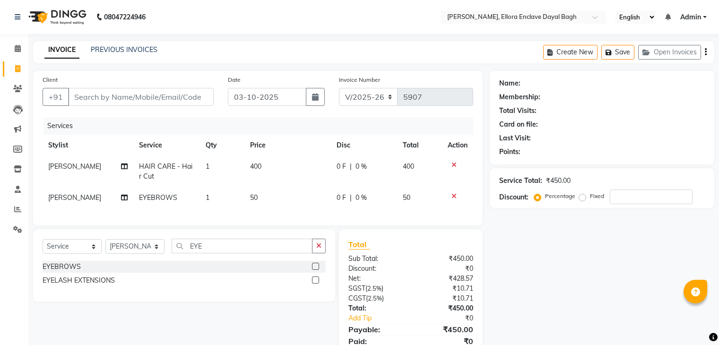
select select "6880"
select select "service"
select select "53888"
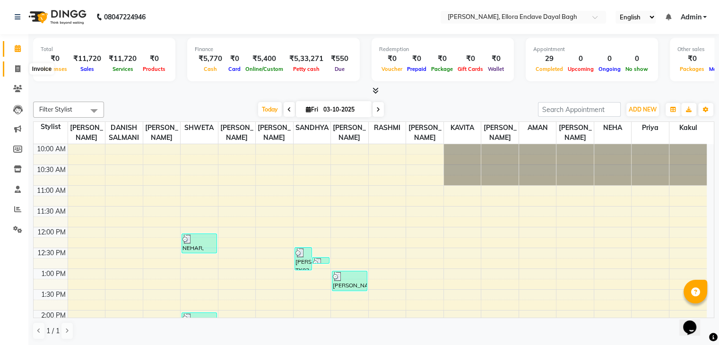
click at [14, 72] on span at bounding box center [17, 69] width 17 height 11
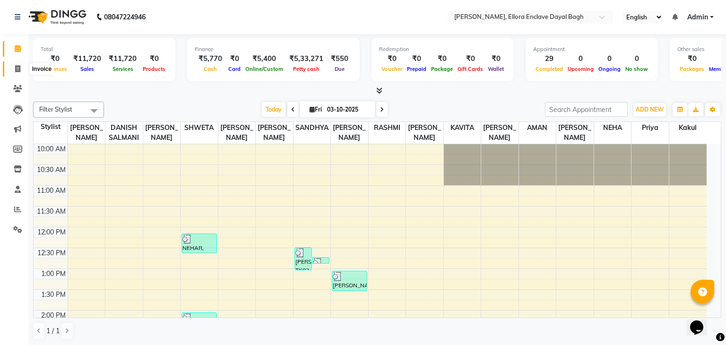
select select "6880"
select select "service"
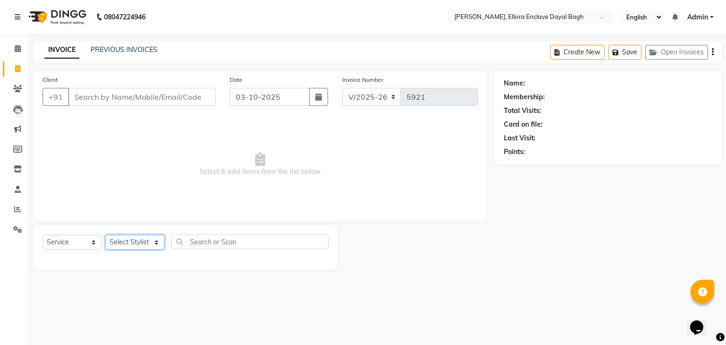
click at [152, 248] on select "Select Stylist AMAN DANISH SALMANI [PERSON_NAME] kakul KAVITA [PERSON_NAME] [PE…" at bounding box center [134, 242] width 59 height 15
select select "53880"
click at [105, 235] on select "Select Stylist AMAN DANISH SALMANI [PERSON_NAME] kakul KAVITA [PERSON_NAME] [PE…" at bounding box center [134, 242] width 59 height 15
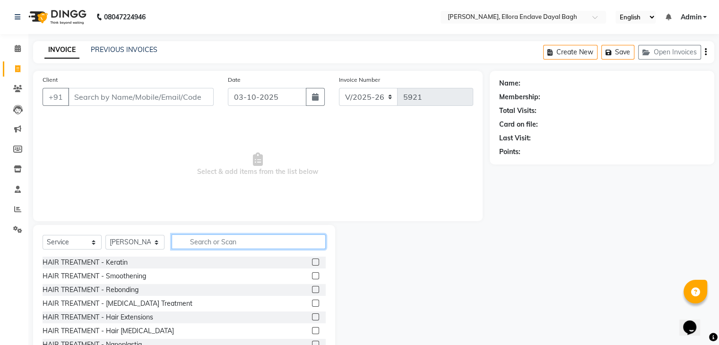
click at [196, 237] on input "text" at bounding box center [249, 241] width 154 height 15
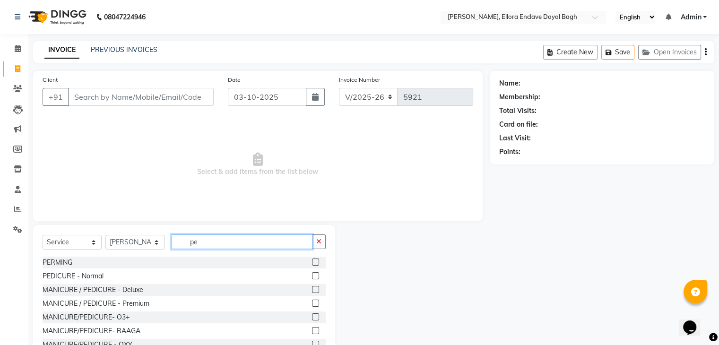
type input "pe"
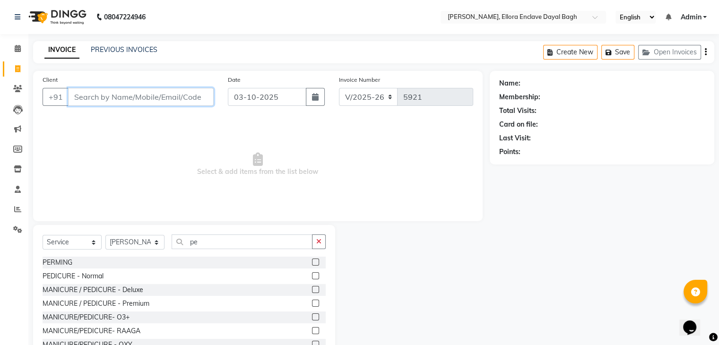
click at [174, 97] on input "Client" at bounding box center [141, 97] width 146 height 18
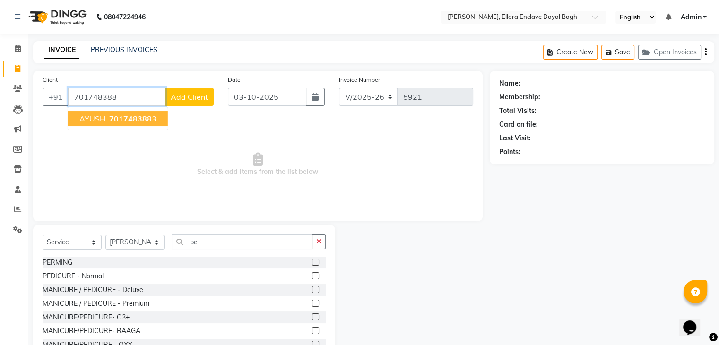
click at [138, 120] on span "701748388" at bounding box center [130, 118] width 43 height 9
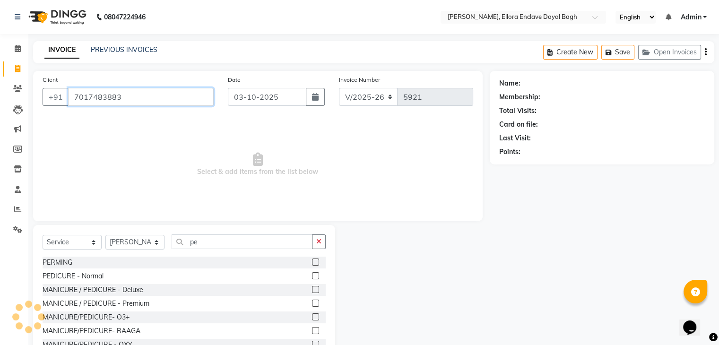
type input "7017483883"
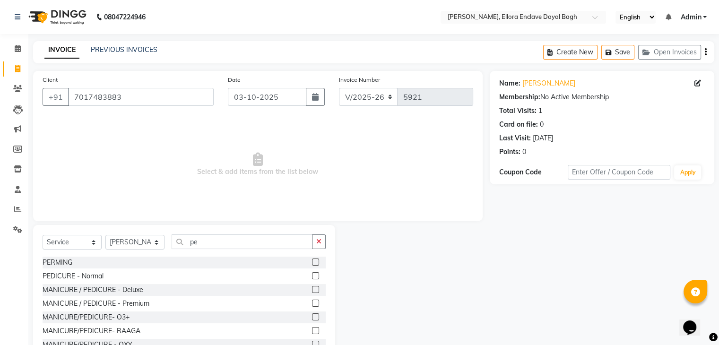
click at [312, 274] on label at bounding box center [315, 275] width 7 height 7
click at [312, 274] on input "checkbox" at bounding box center [315, 276] width 6 height 6
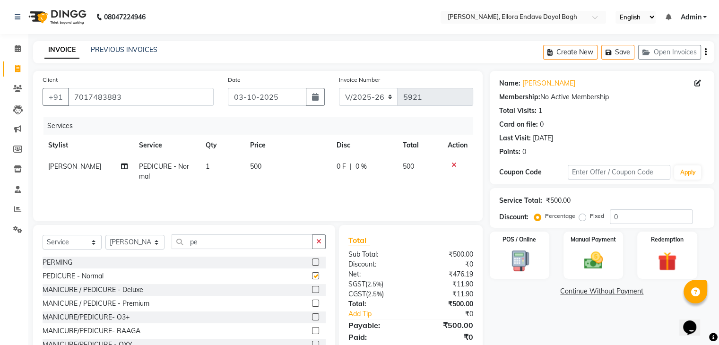
checkbox input "false"
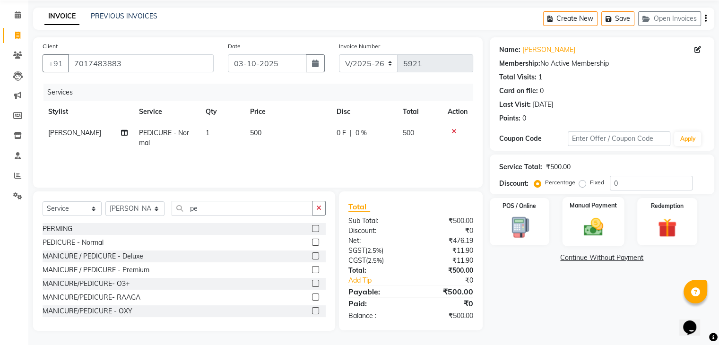
click at [587, 226] on img at bounding box center [593, 227] width 32 height 23
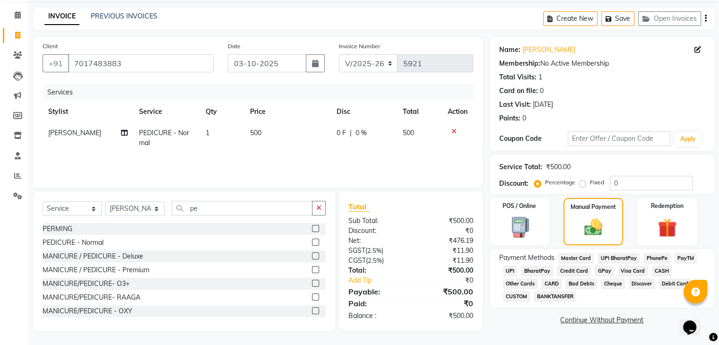
click at [512, 266] on span "UPI" at bounding box center [510, 271] width 15 height 11
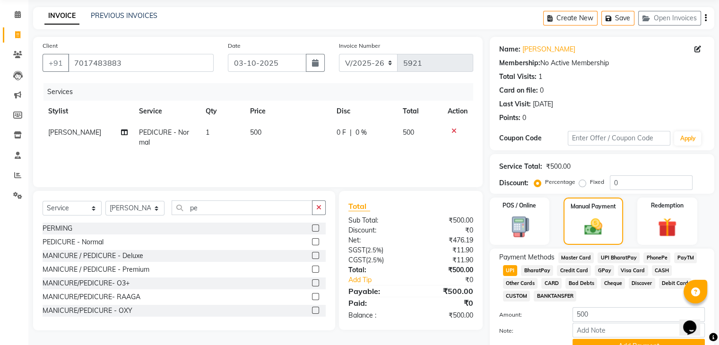
scroll to position [81, 0]
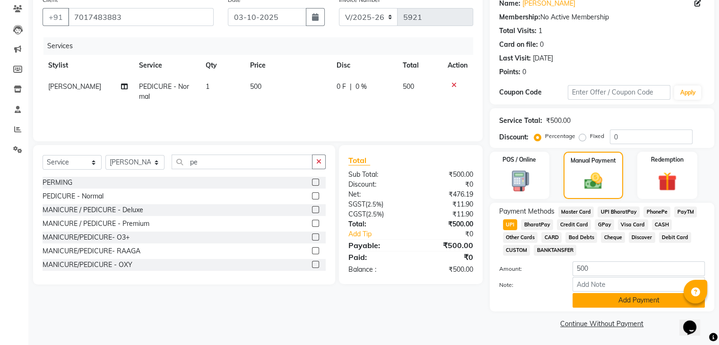
click at [620, 297] on button "Add Payment" at bounding box center [638, 300] width 132 height 15
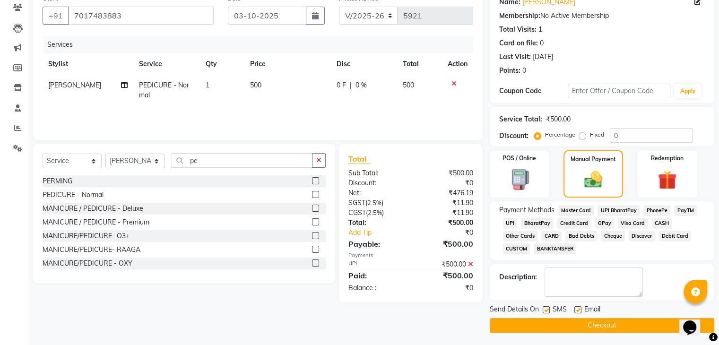
scroll to position [84, 0]
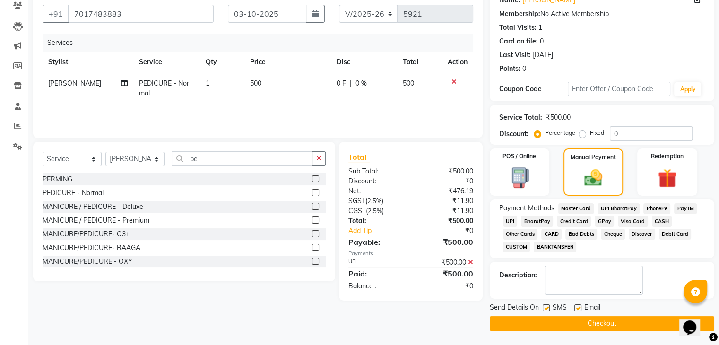
click at [580, 309] on label at bounding box center [577, 307] width 7 height 7
click at [580, 309] on input "checkbox" at bounding box center [577, 308] width 6 height 6
checkbox input "false"
click at [543, 304] on div at bounding box center [546, 309] width 6 height 10
click at [544, 309] on label at bounding box center [546, 307] width 7 height 7
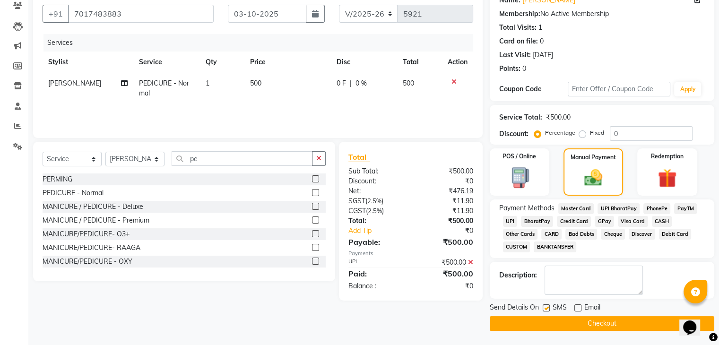
click at [544, 309] on input "checkbox" at bounding box center [546, 308] width 6 height 6
checkbox input "false"
click at [543, 329] on button "Checkout" at bounding box center [602, 323] width 224 height 15
